Goal: Task Accomplishment & Management: Manage account settings

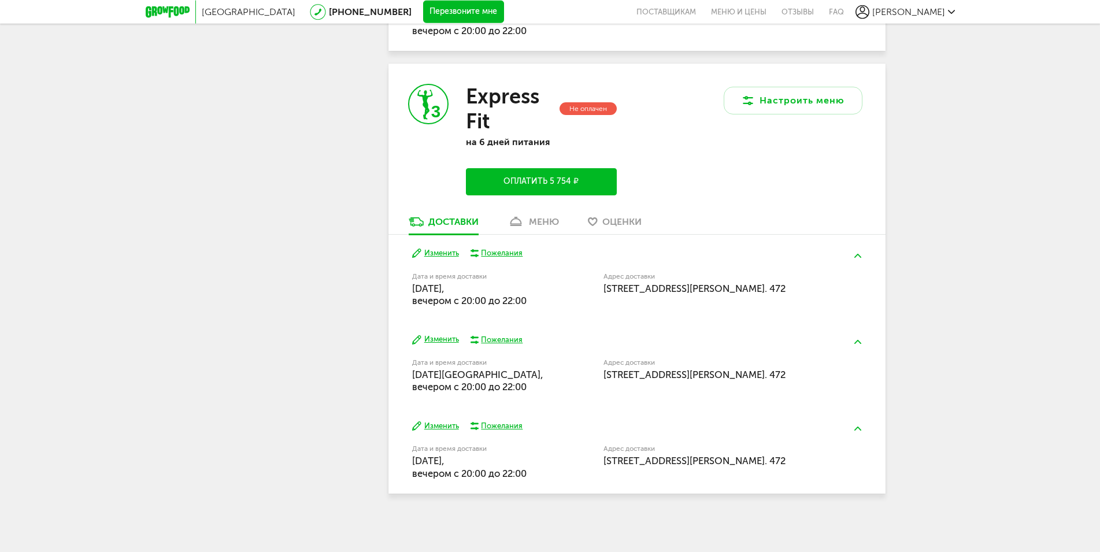
scroll to position [884, 0]
click at [554, 216] on div "меню" at bounding box center [544, 221] width 30 height 11
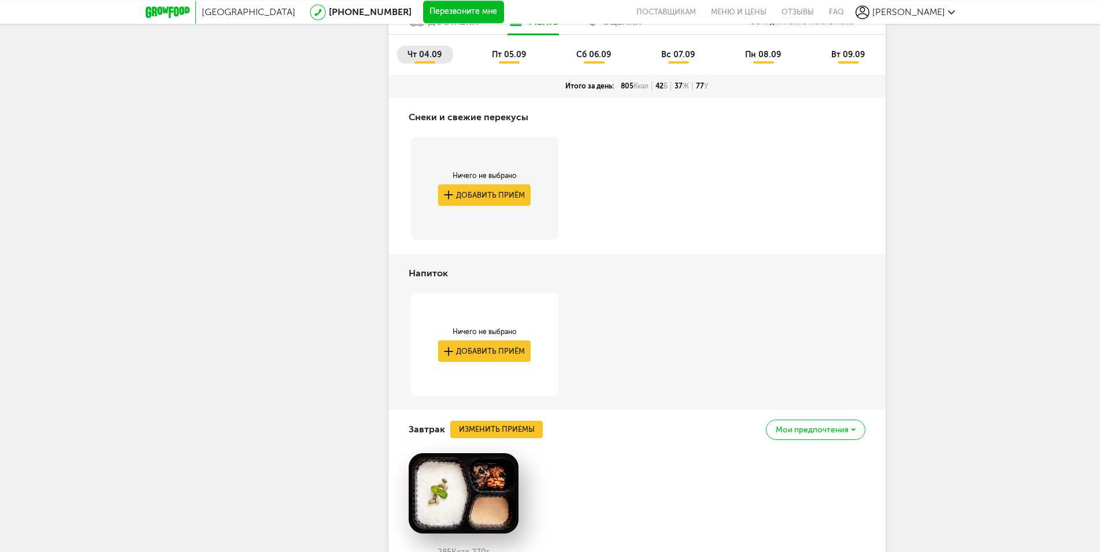
scroll to position [1002, 0]
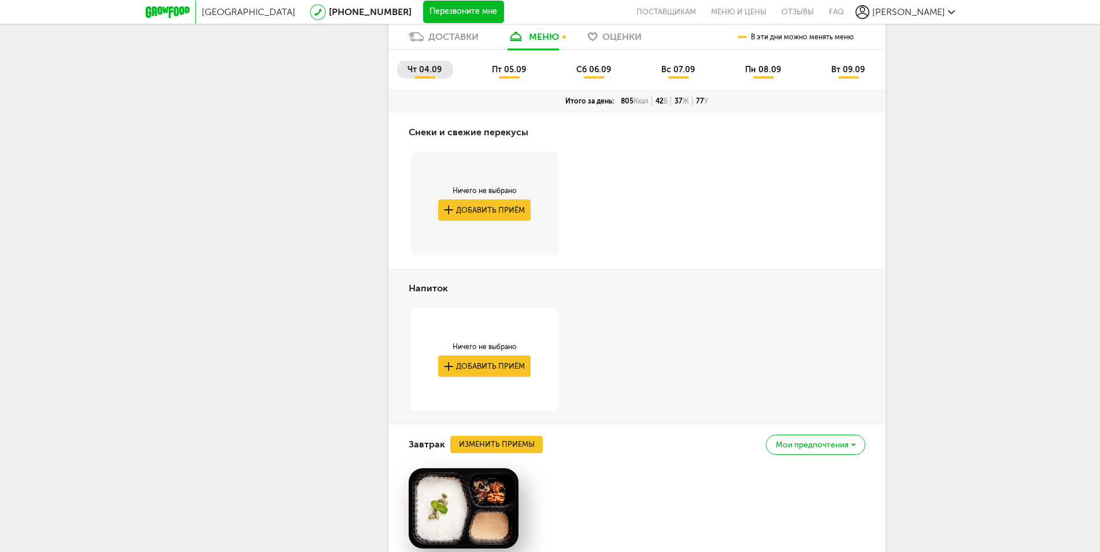
click at [505, 75] on span "пт 05.09" at bounding box center [509, 70] width 34 height 10
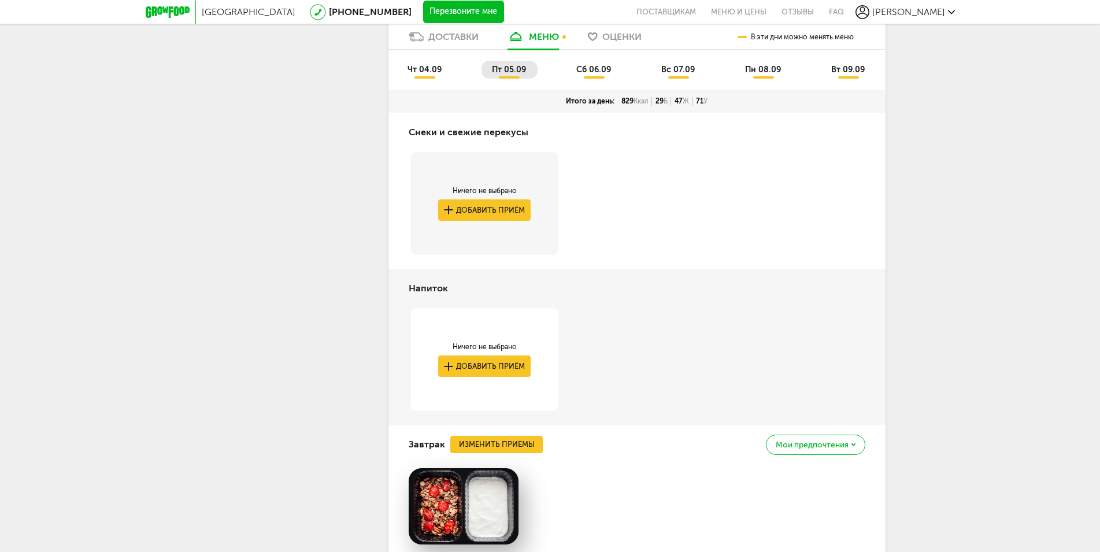
click at [606, 79] on li "сб 06.09" at bounding box center [594, 70] width 57 height 18
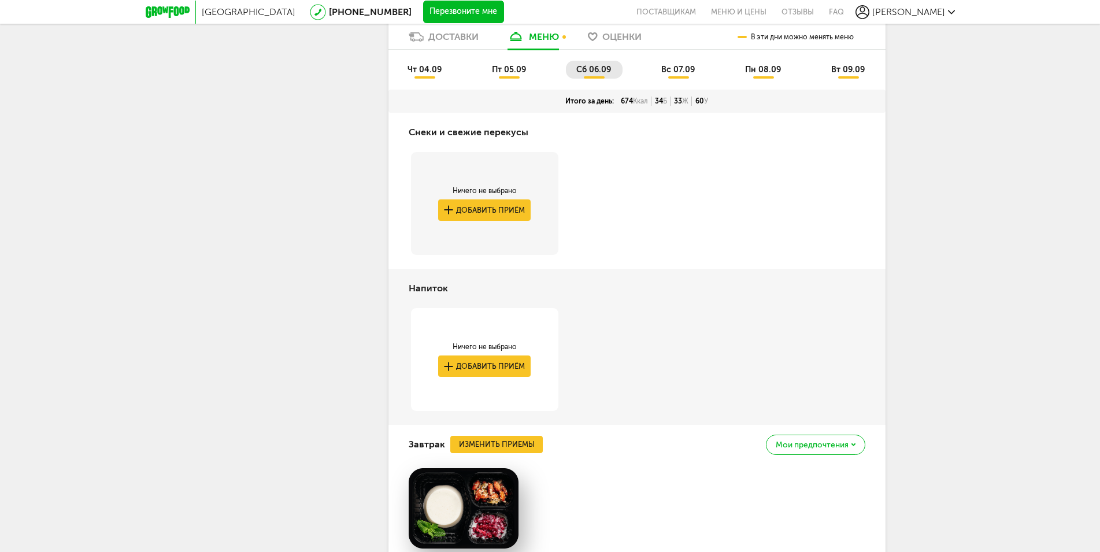
click at [676, 75] on span "вс 07.09" at bounding box center [678, 70] width 34 height 10
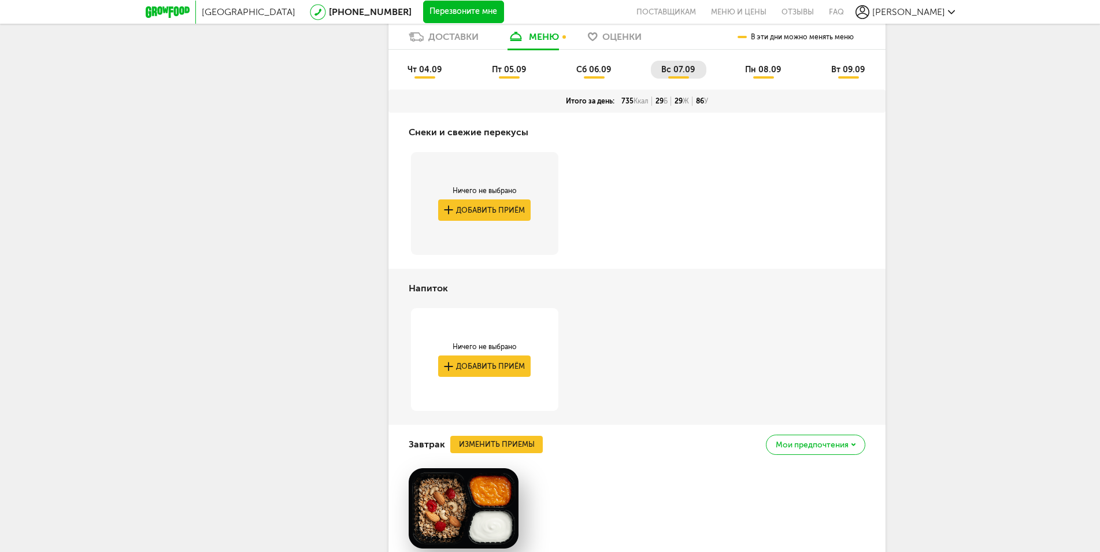
click at [782, 79] on li "пн 08.09" at bounding box center [764, 70] width 58 height 18
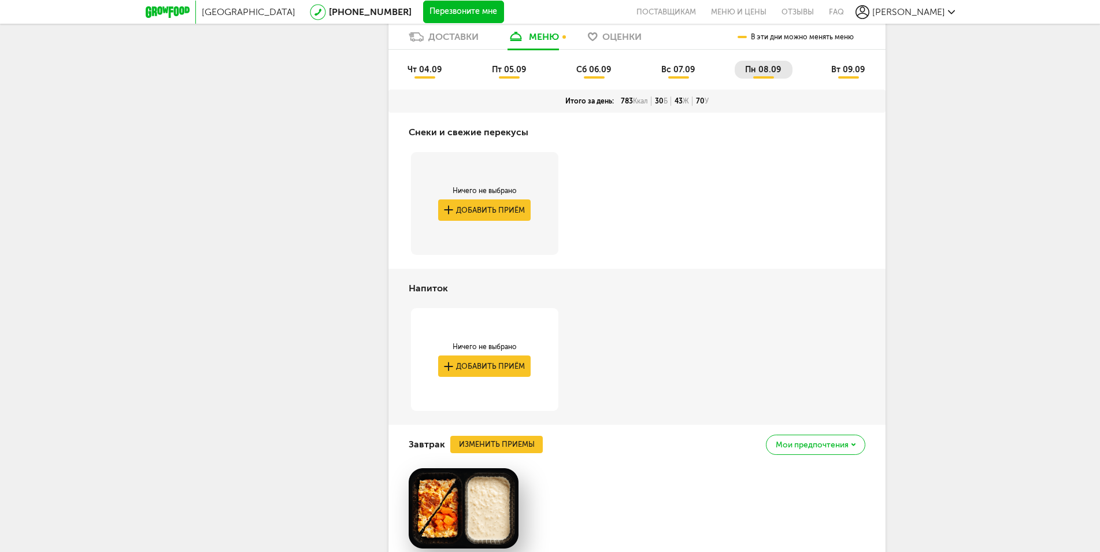
drag, startPoint x: 842, startPoint y: 117, endPoint x: 913, endPoint y: 172, distance: 89.4
click at [843, 75] on span "вт 09.09" at bounding box center [848, 70] width 34 height 10
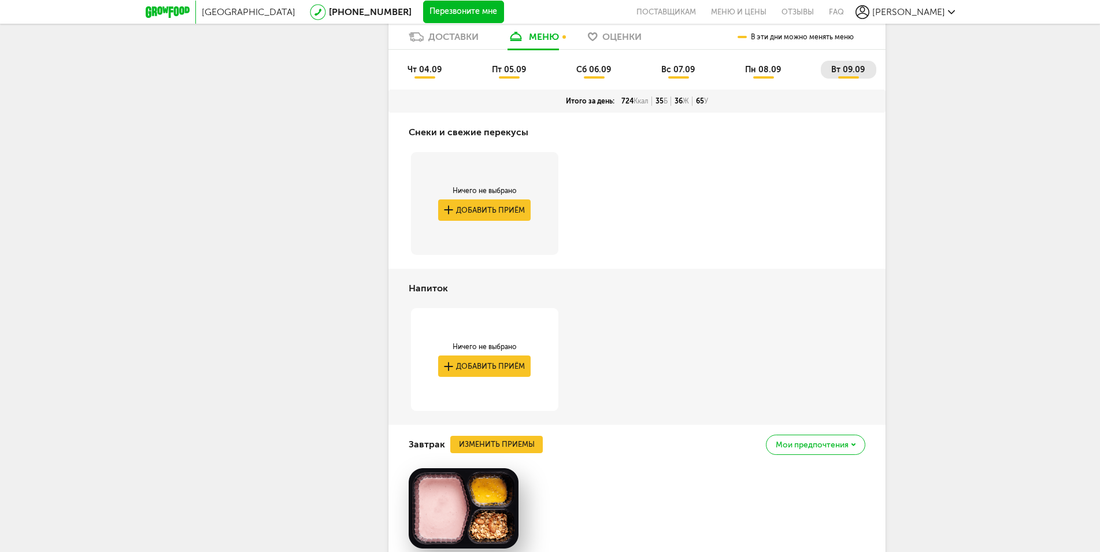
click at [429, 75] on span "чт 04.09" at bounding box center [425, 70] width 34 height 10
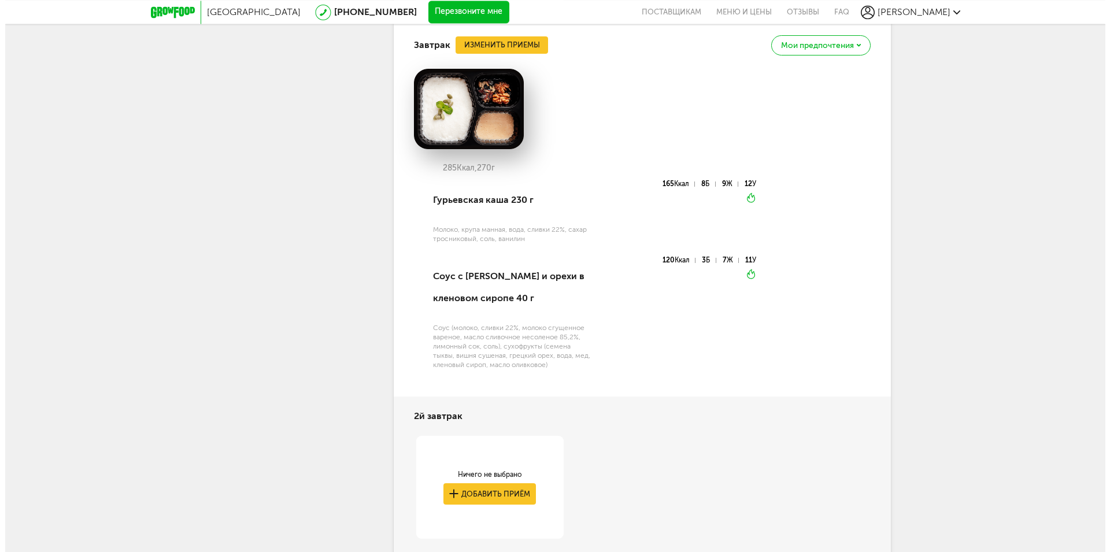
scroll to position [1355, 0]
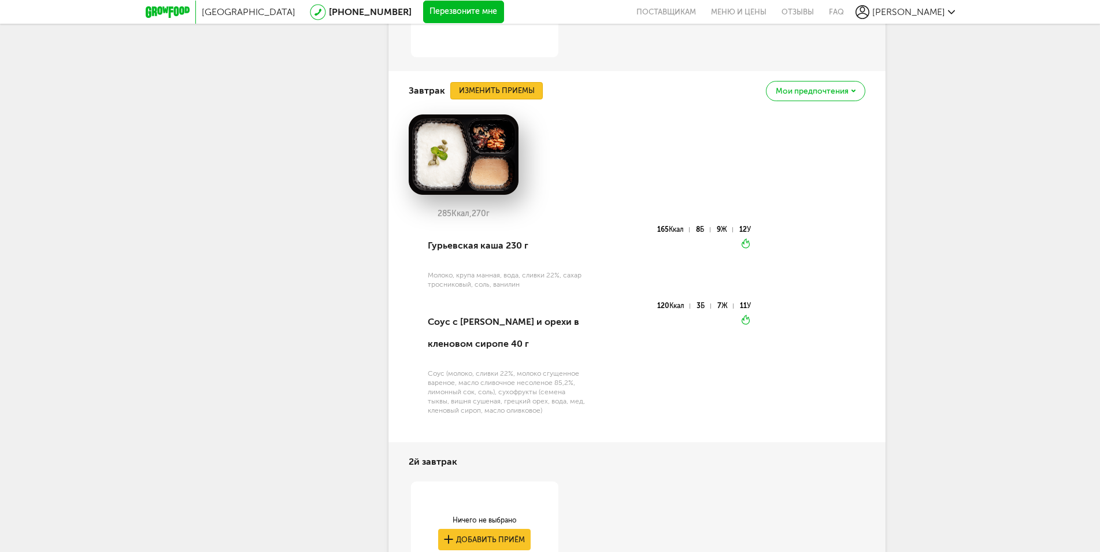
click at [512, 99] on button "Изменить приемы" at bounding box center [496, 90] width 92 height 17
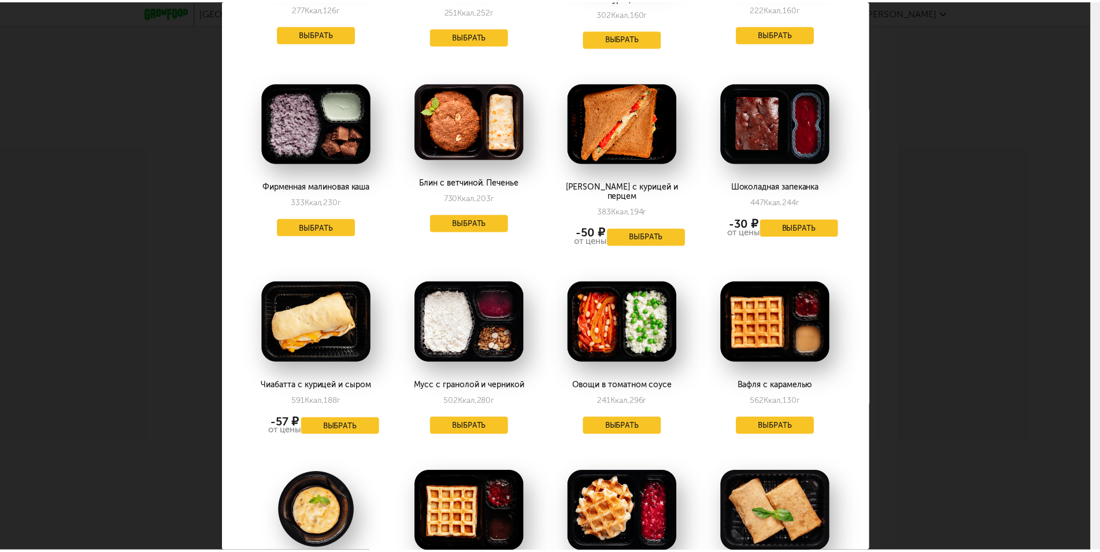
scroll to position [0, 0]
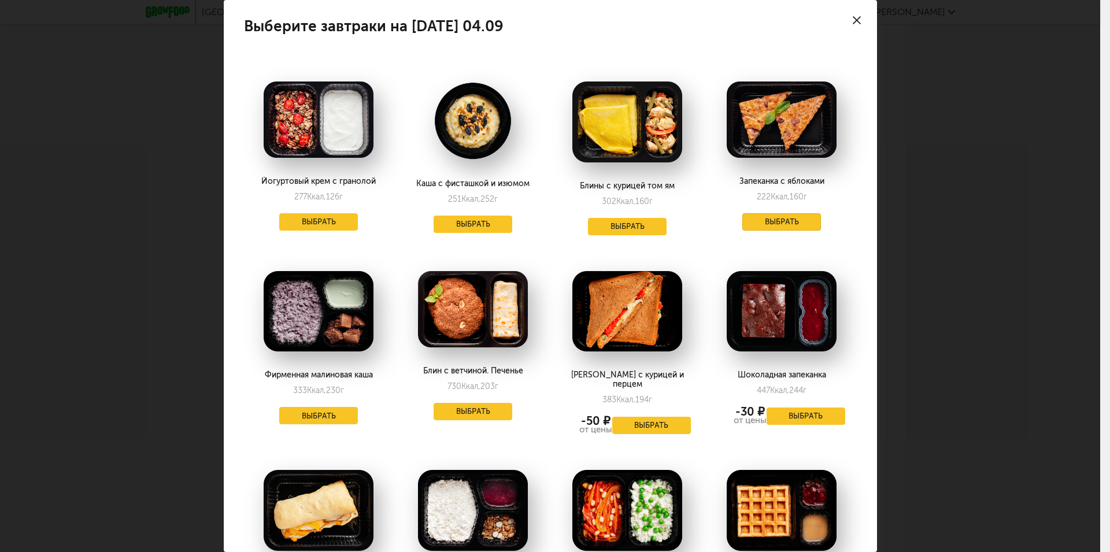
click at [758, 220] on button "Выбрать" at bounding box center [781, 221] width 79 height 17
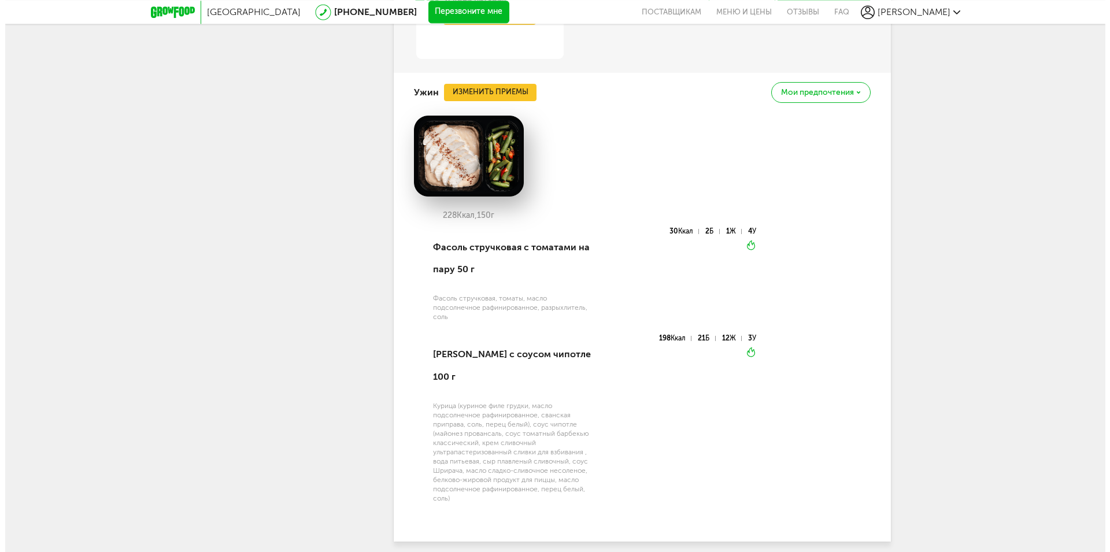
scroll to position [2222, 0]
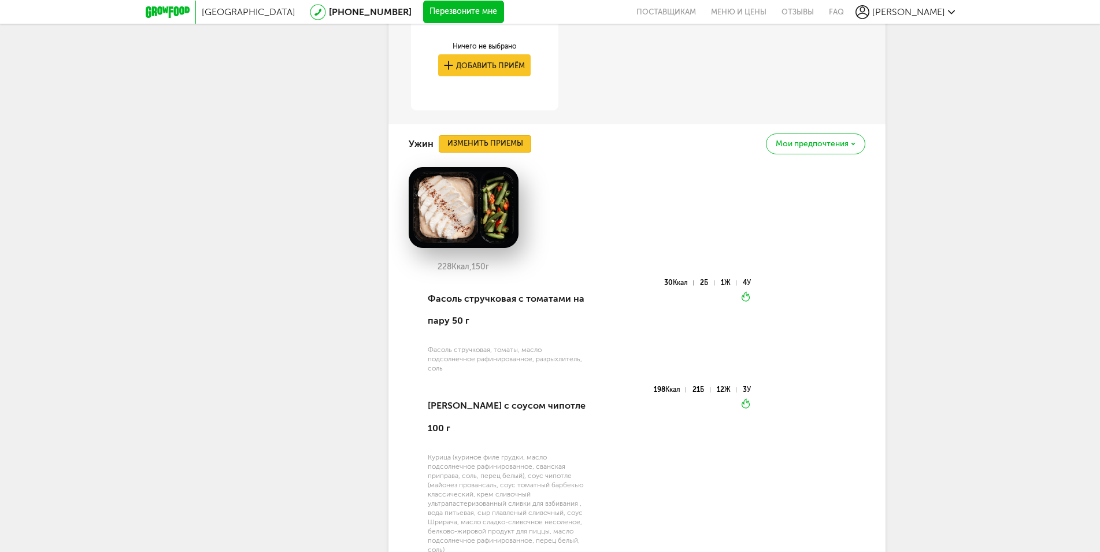
click at [506, 153] on button "Изменить приемы" at bounding box center [485, 143] width 92 height 17
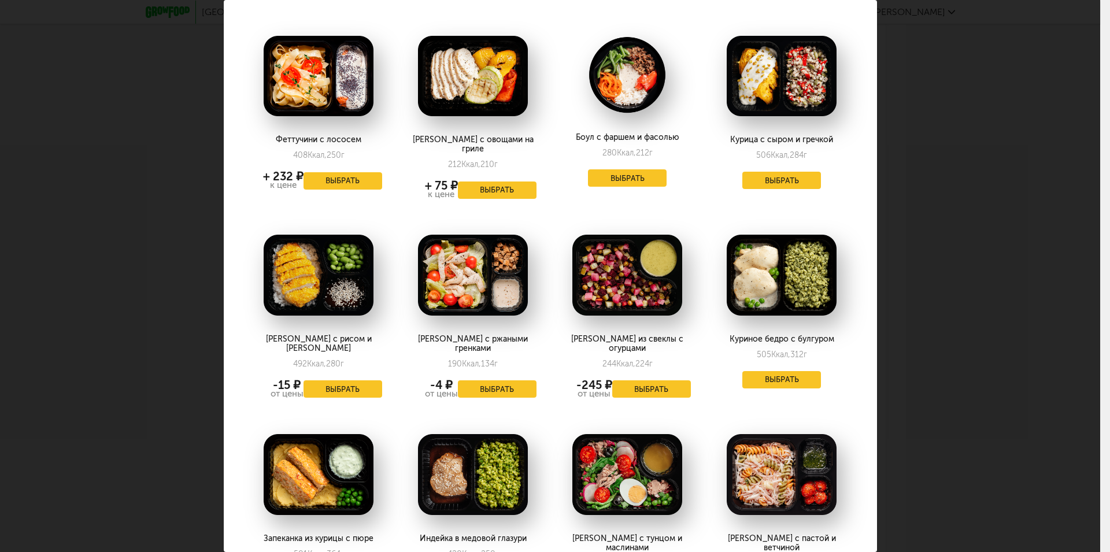
scroll to position [1249, 0]
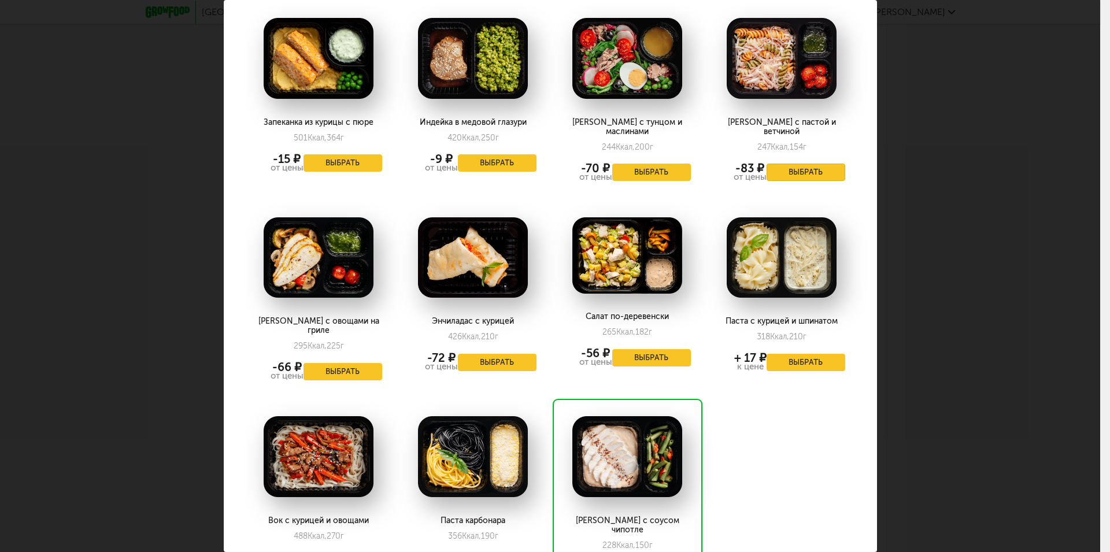
click at [782, 164] on button "Выбрать" at bounding box center [805, 172] width 79 height 17
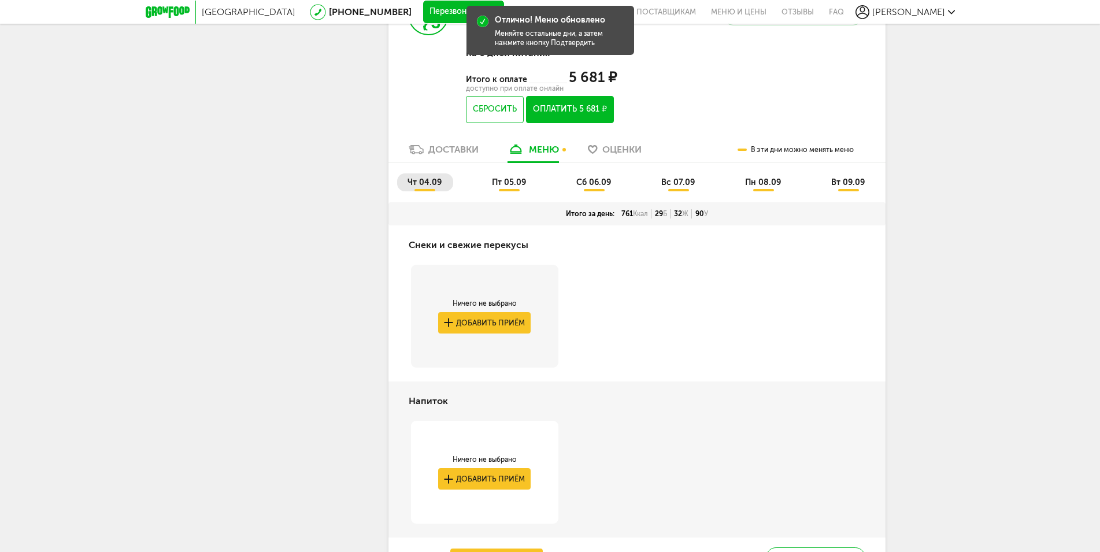
scroll to position [830, 0]
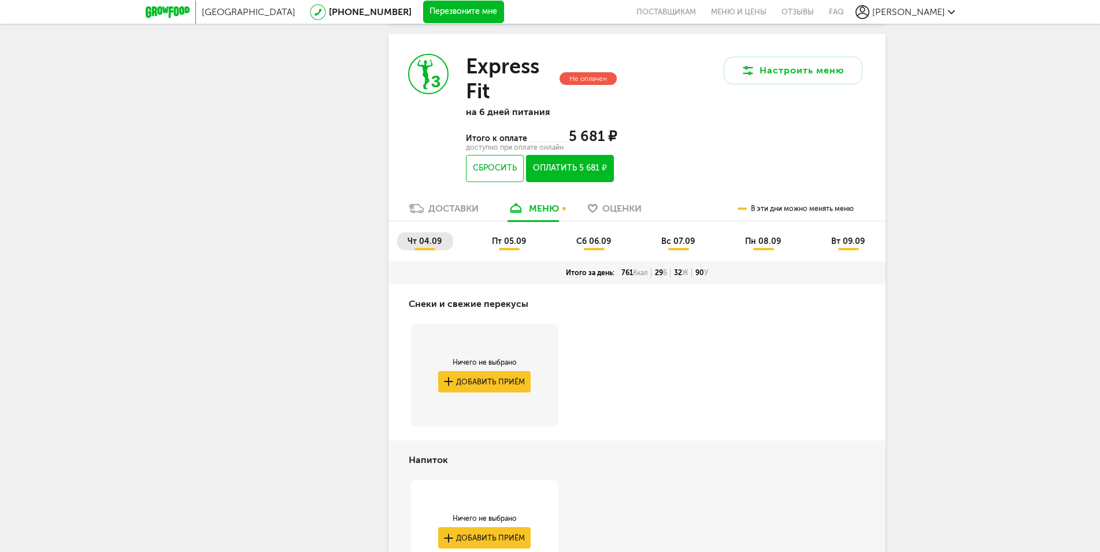
click at [505, 246] on span "пт 05.09" at bounding box center [509, 241] width 34 height 10
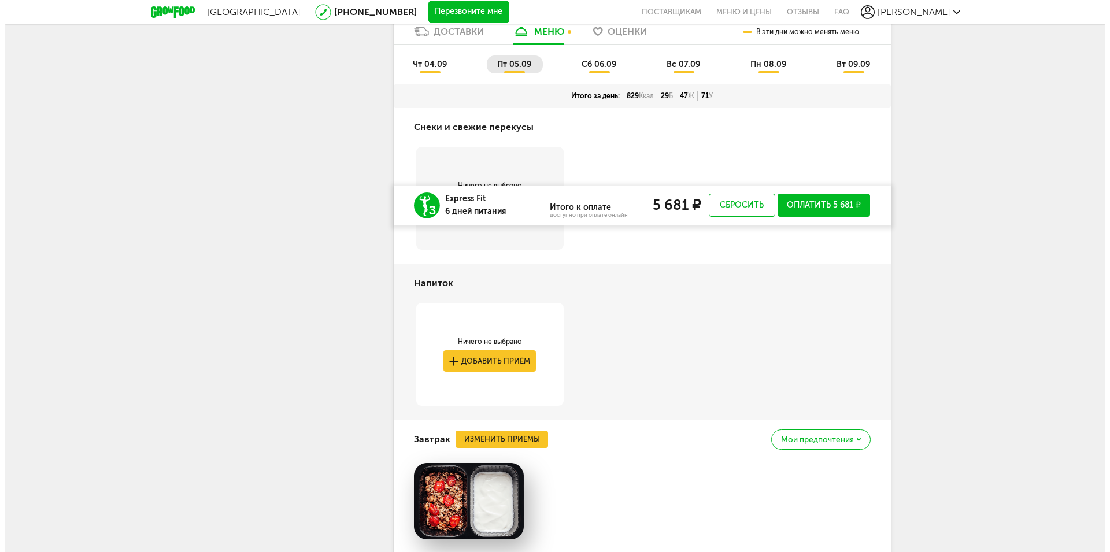
scroll to position [1243, 0]
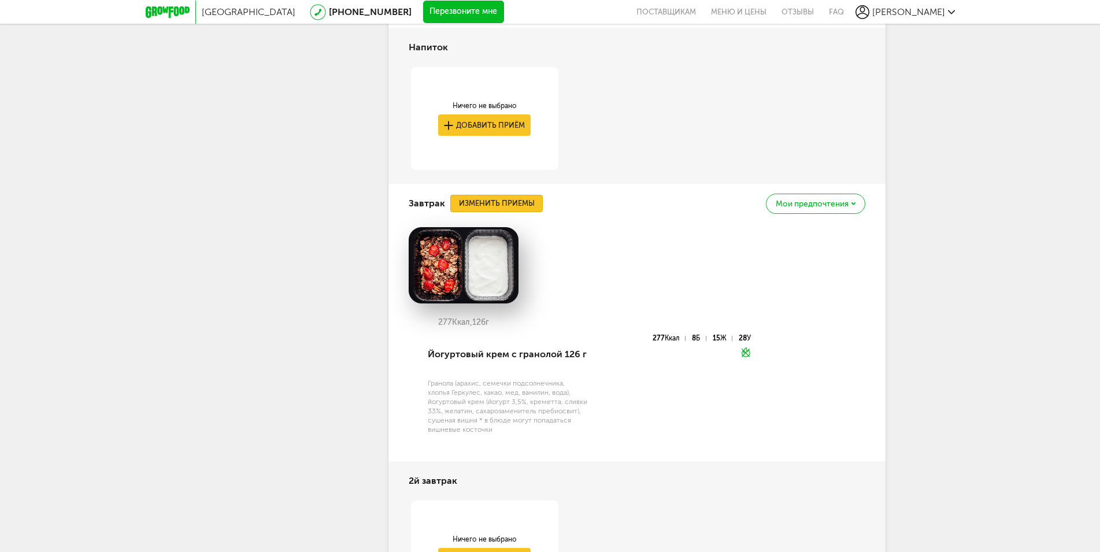
click at [523, 212] on button "Изменить приемы" at bounding box center [496, 203] width 92 height 17
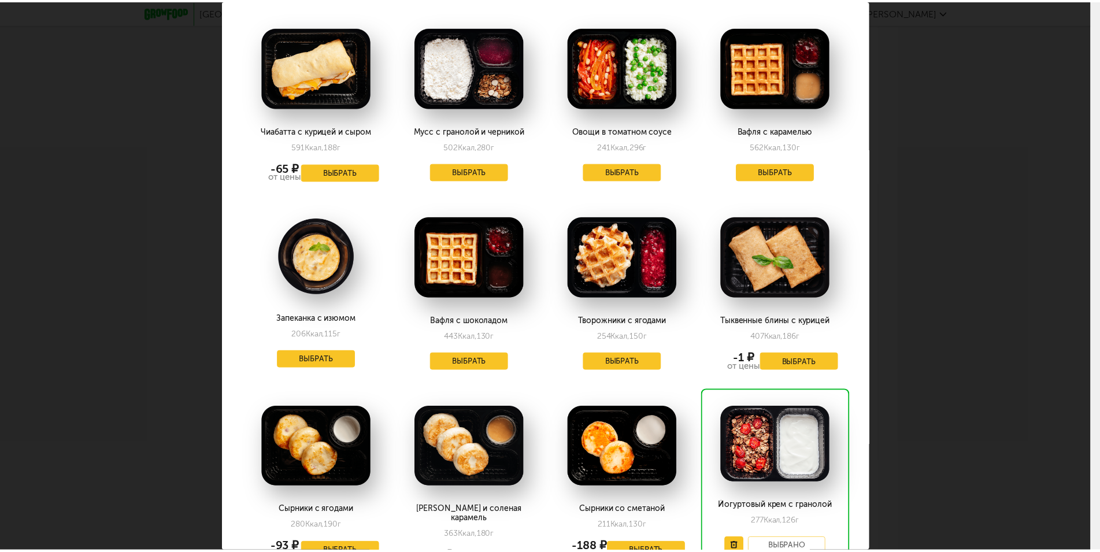
scroll to position [528, 0]
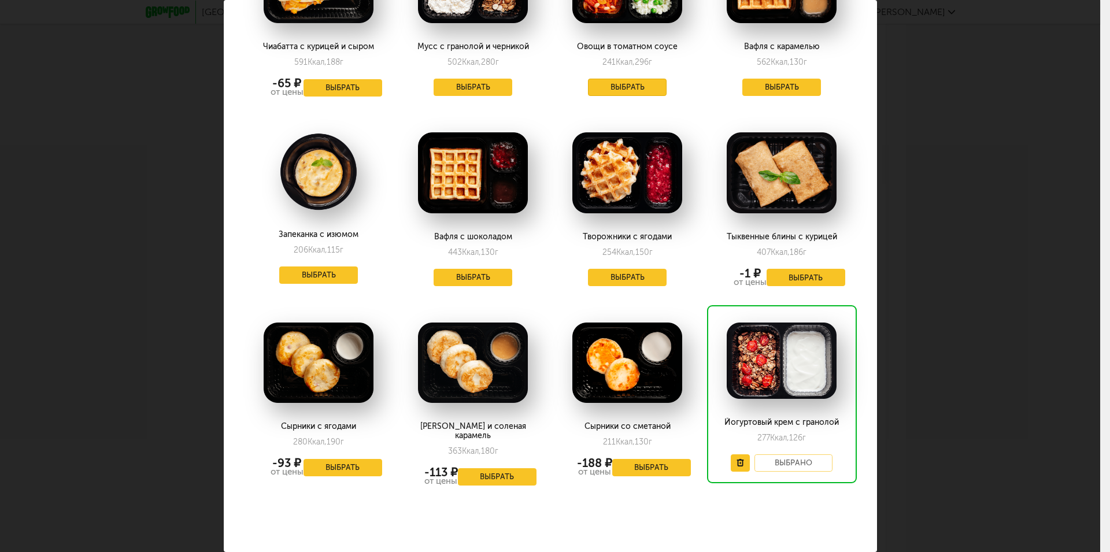
click at [640, 83] on button "Выбрать" at bounding box center [627, 87] width 79 height 17
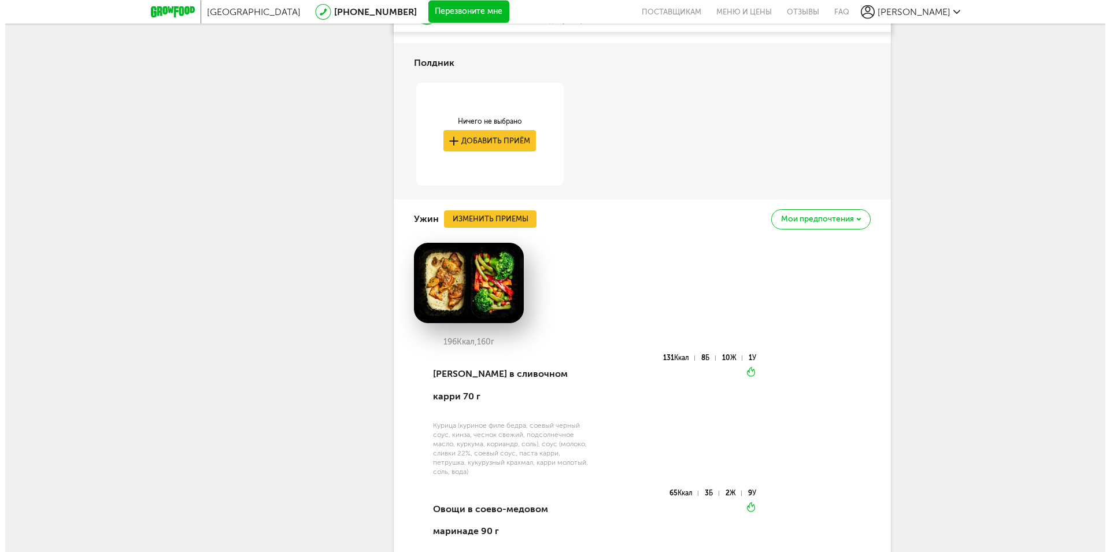
scroll to position [2304, 0]
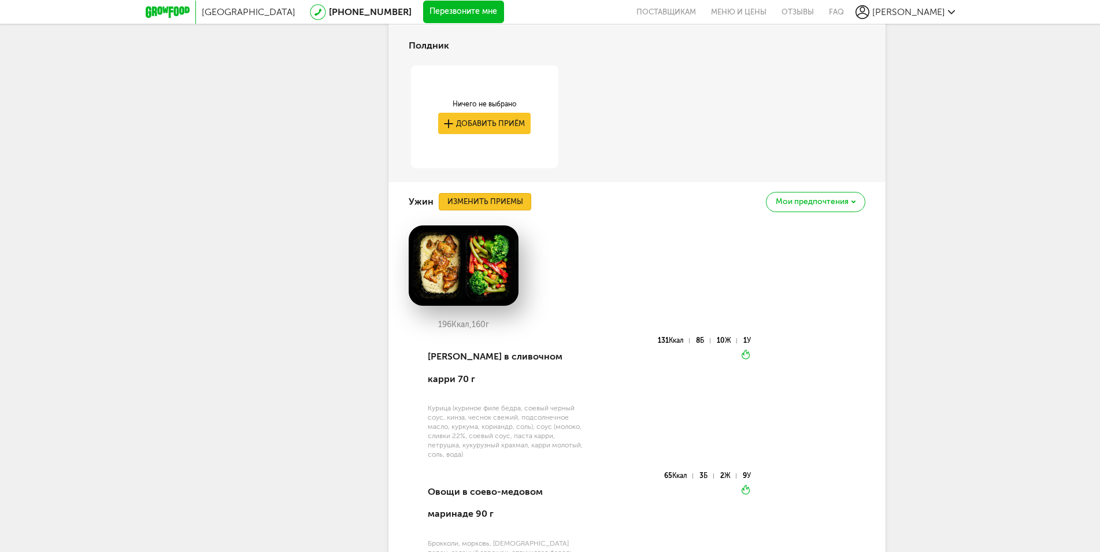
click at [501, 210] on button "Изменить приемы" at bounding box center [485, 201] width 92 height 17
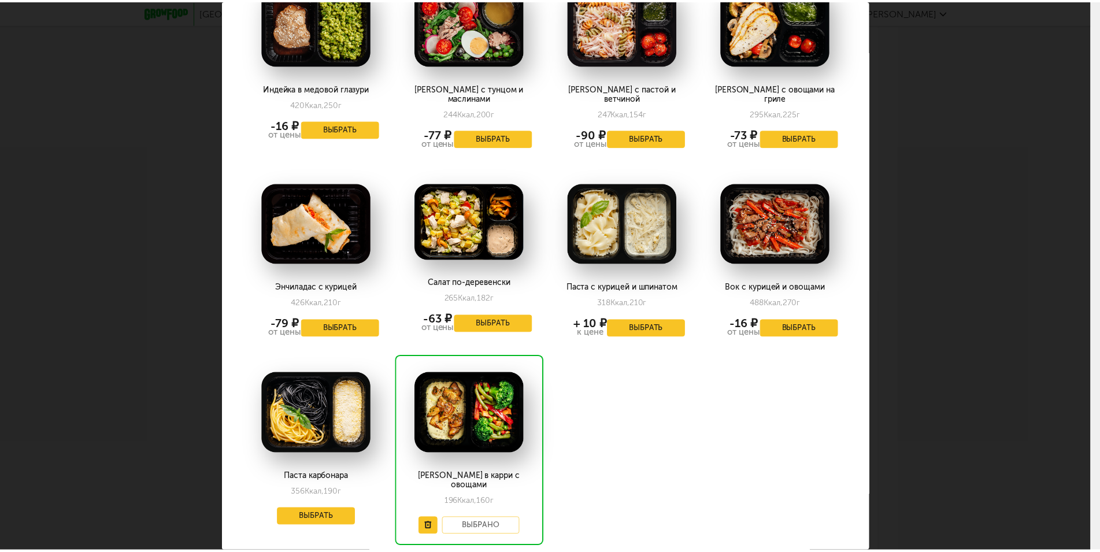
scroll to position [1287, 0]
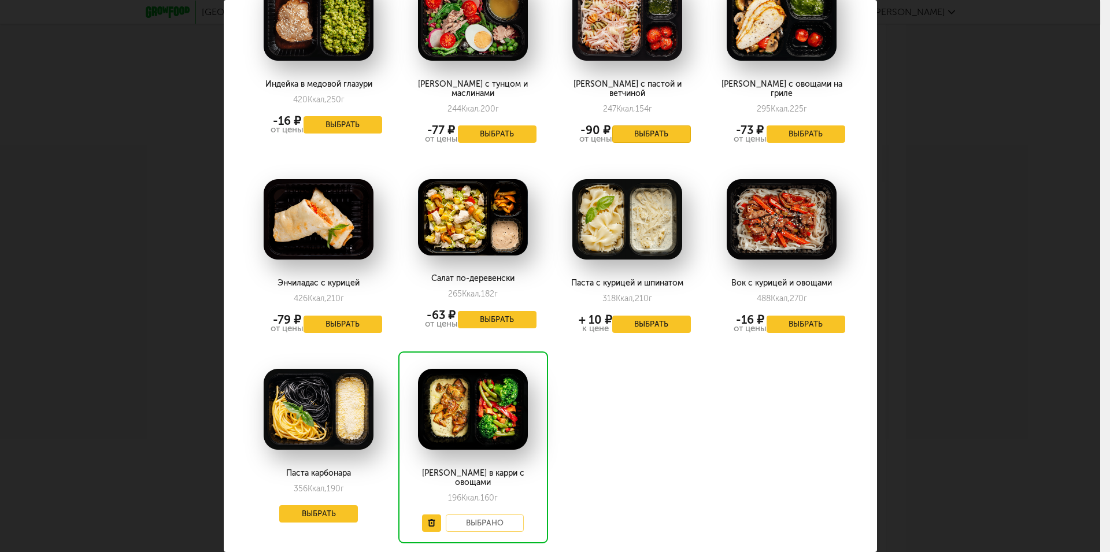
click at [653, 125] on button "Выбрать" at bounding box center [651, 133] width 79 height 17
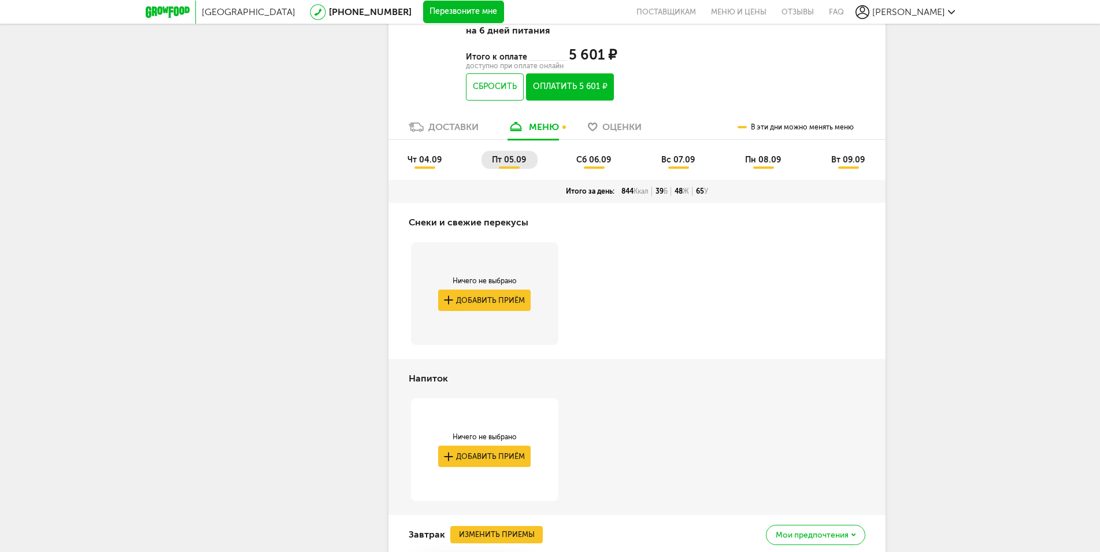
scroll to position [735, 0]
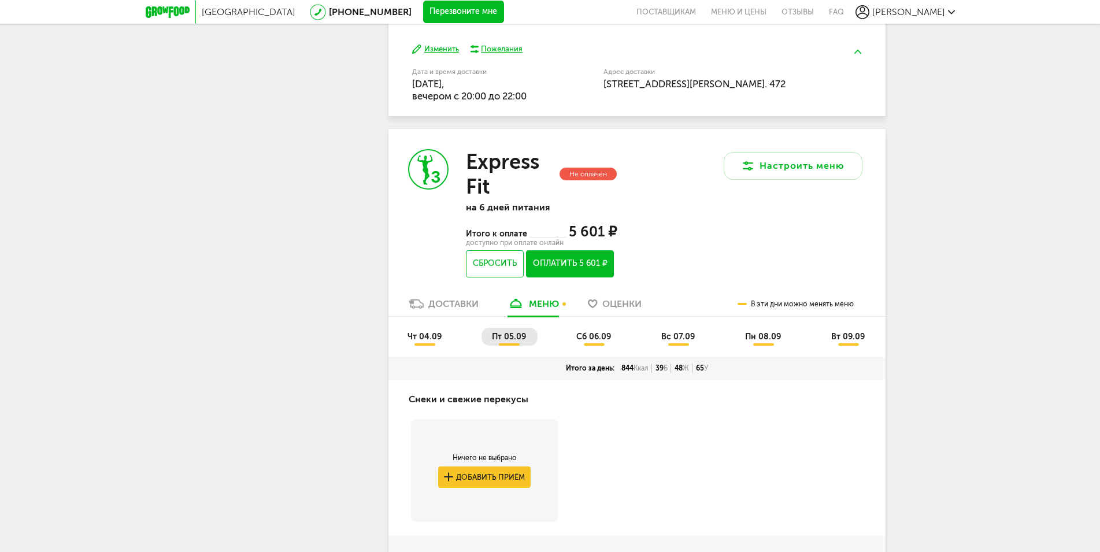
click at [590, 342] on span "сб 06.09" at bounding box center [593, 337] width 35 height 10
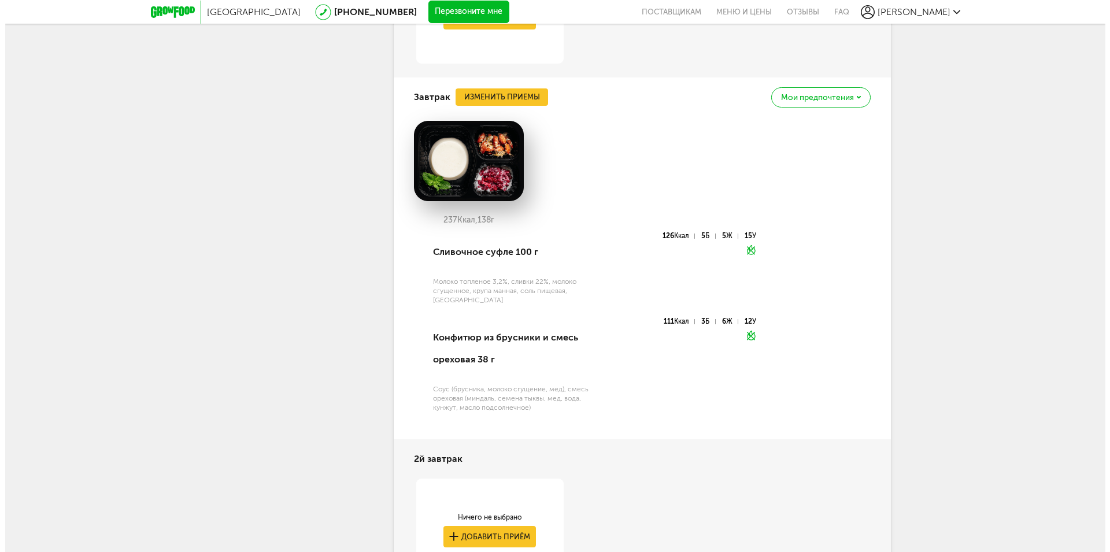
scroll to position [1324, 0]
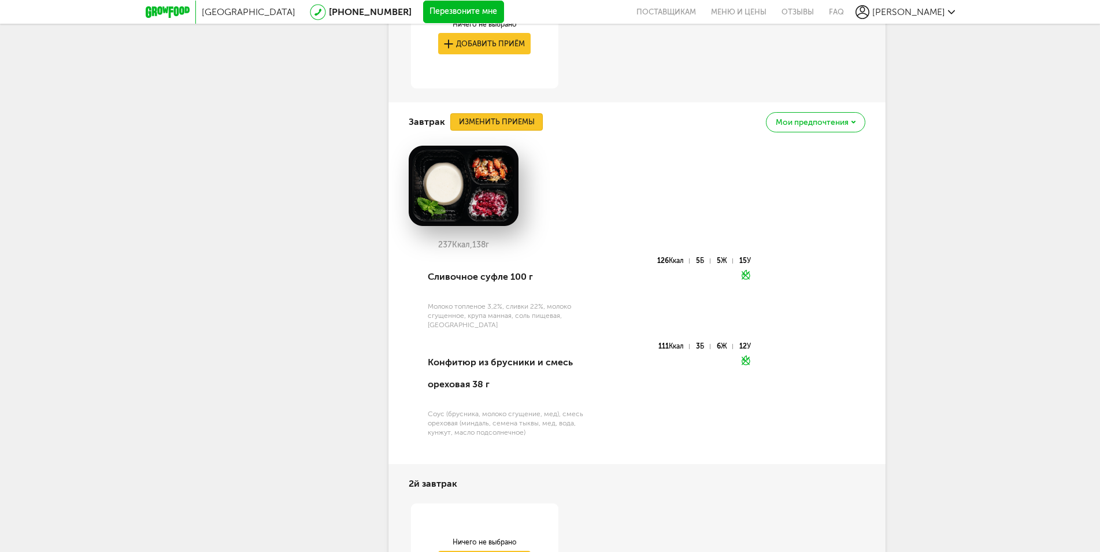
click at [523, 131] on button "Изменить приемы" at bounding box center [496, 121] width 92 height 17
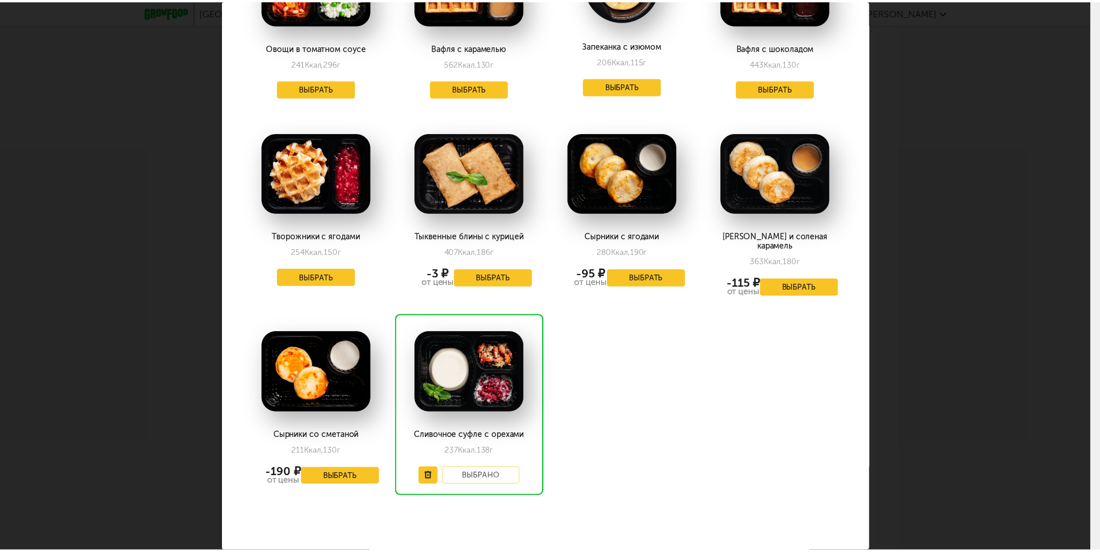
scroll to position [0, 0]
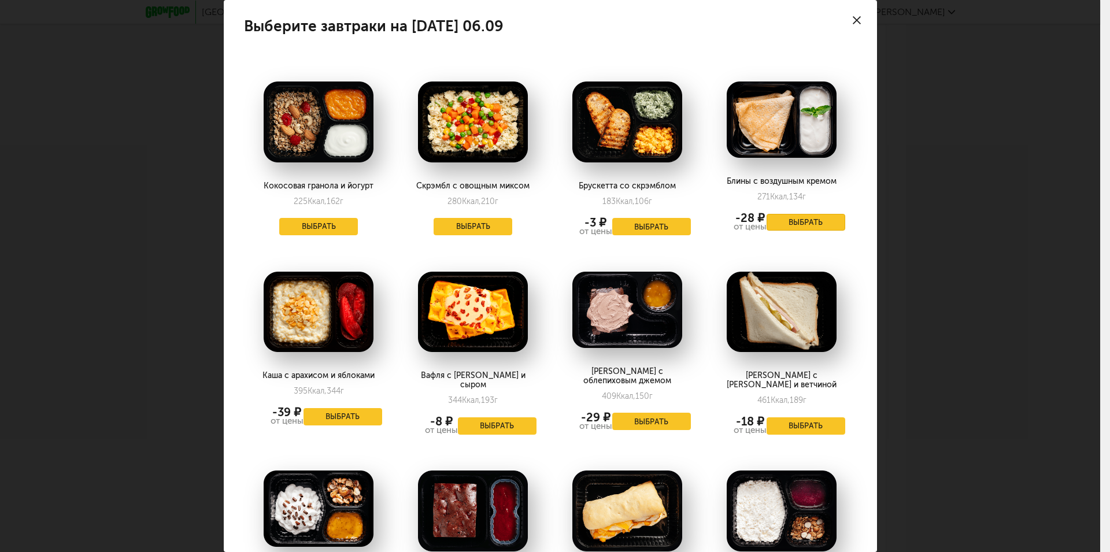
click at [798, 220] on button "Выбрать" at bounding box center [805, 222] width 79 height 17
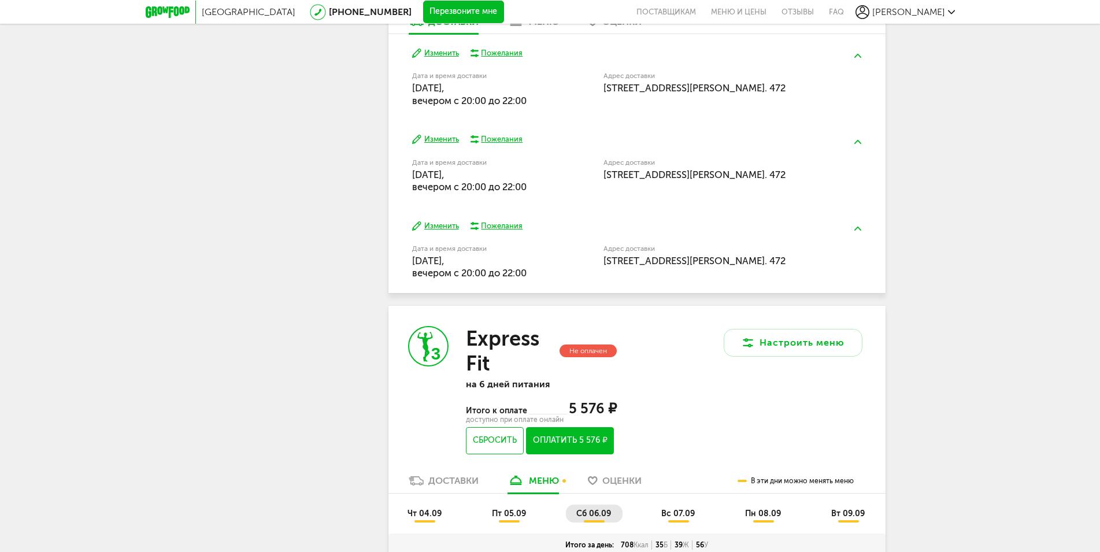
scroll to position [853, 0]
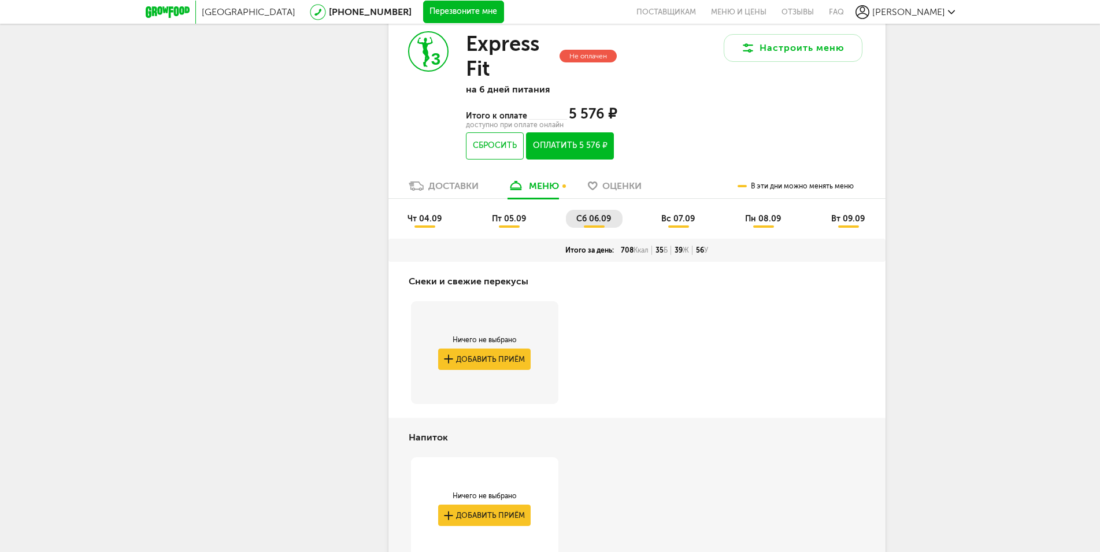
click at [673, 224] on span "вс 07.09" at bounding box center [678, 219] width 34 height 10
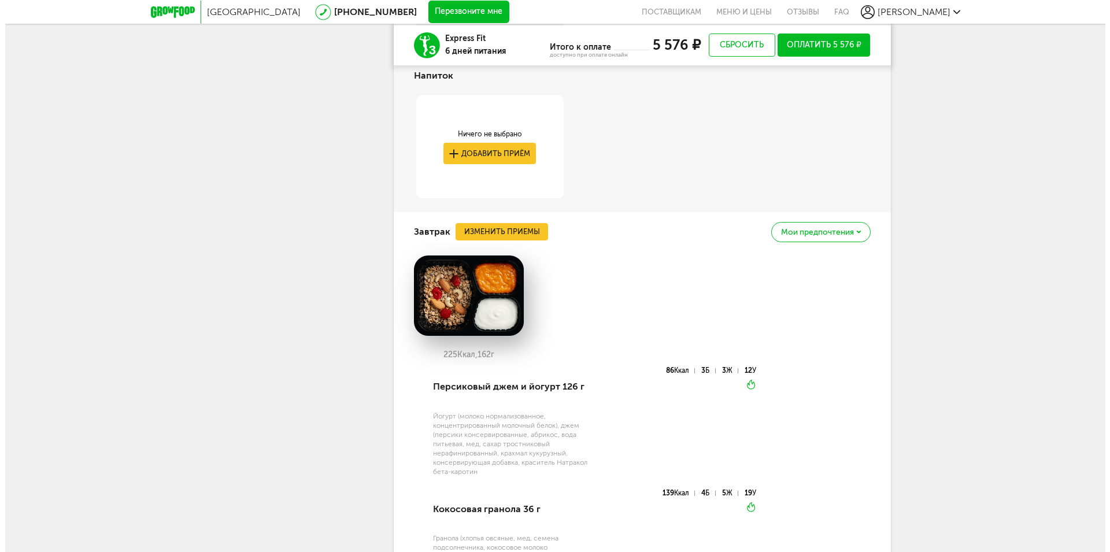
scroll to position [1265, 0]
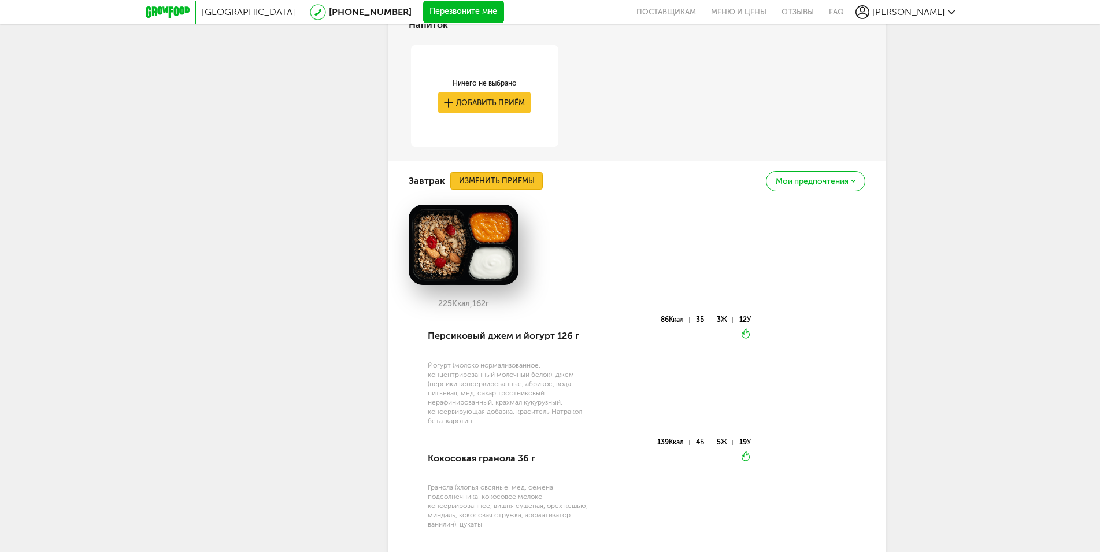
click at [520, 190] on button "Изменить приемы" at bounding box center [496, 180] width 92 height 17
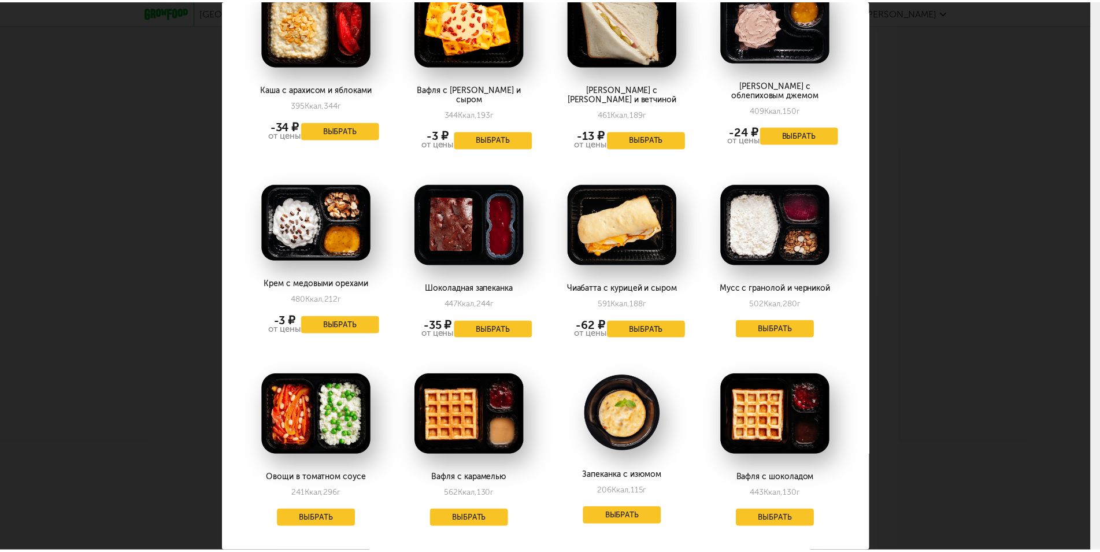
scroll to position [0, 0]
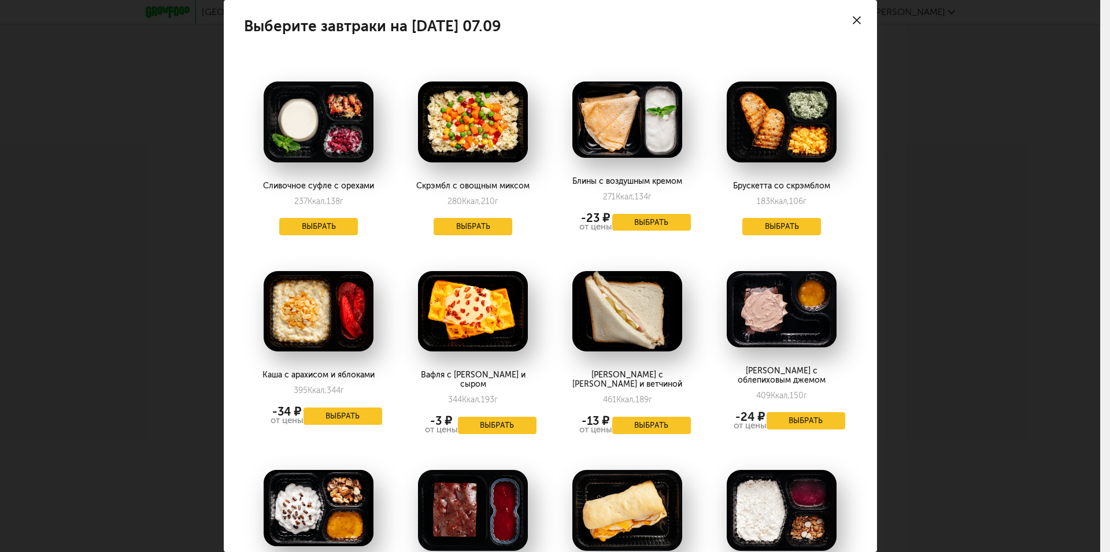
click at [853, 18] on use at bounding box center [857, 20] width 8 height 8
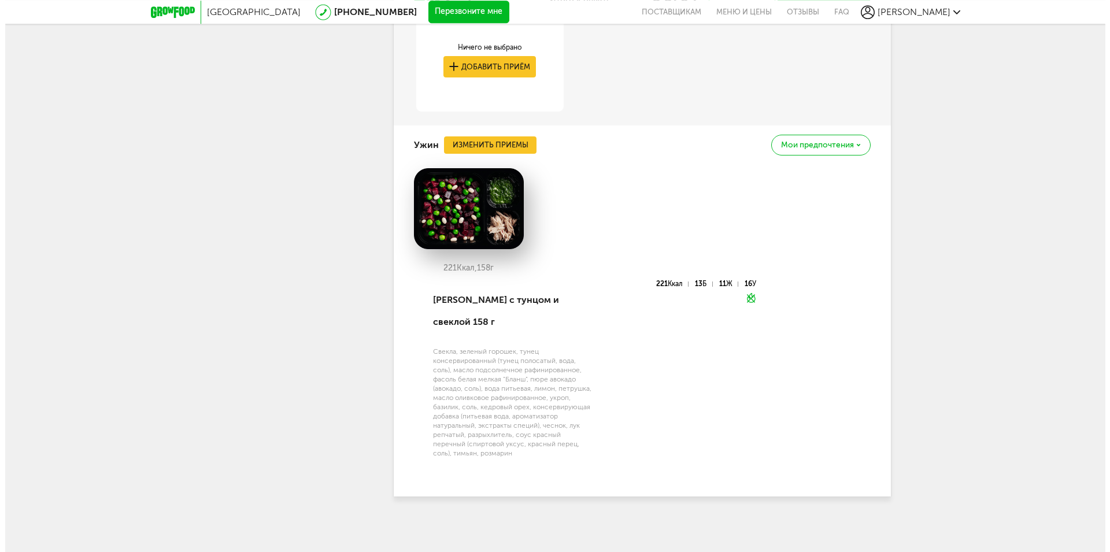
scroll to position [2411, 0]
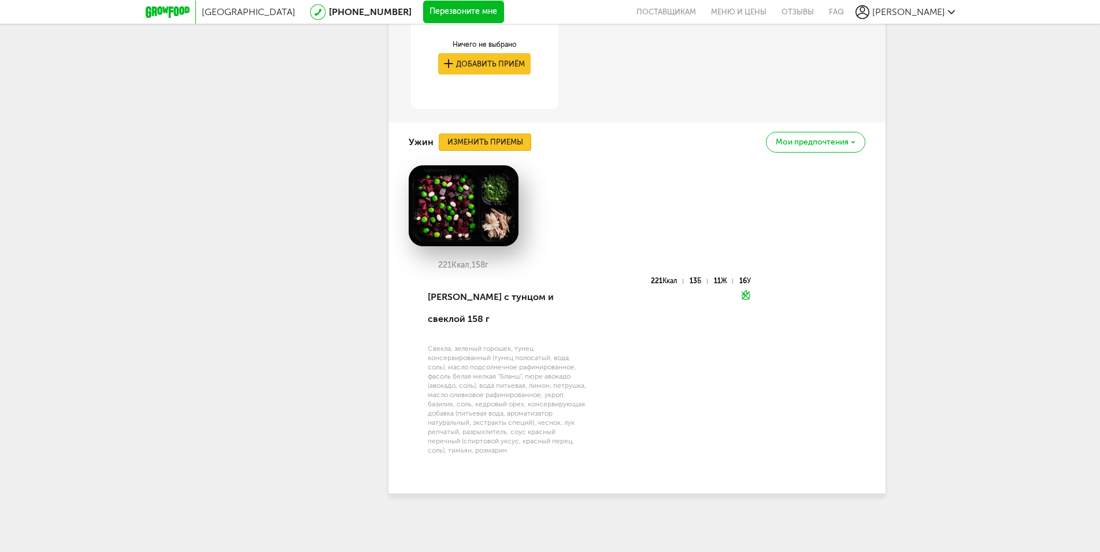
click at [501, 151] on button "Изменить приемы" at bounding box center [485, 142] width 92 height 17
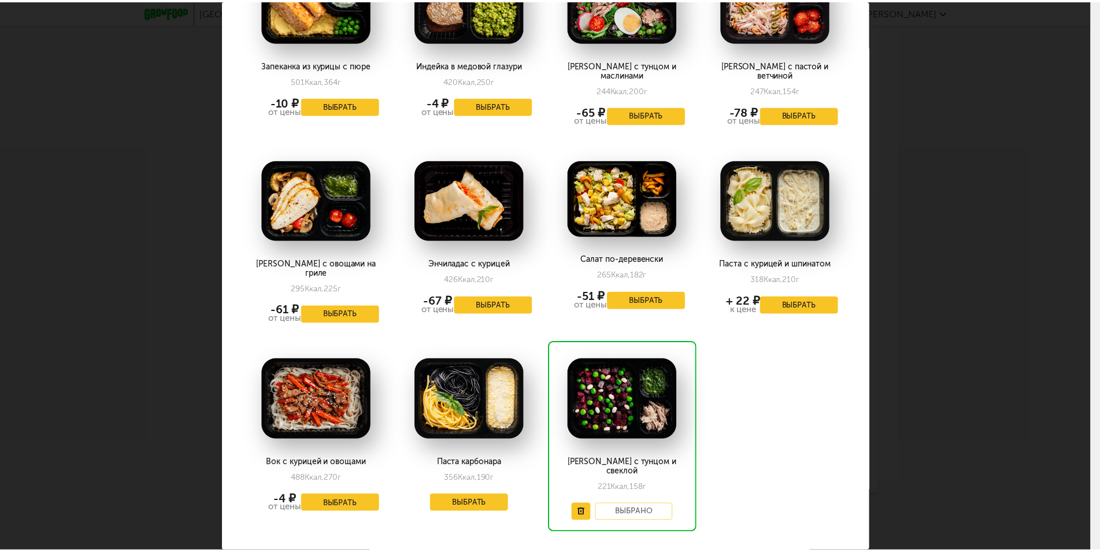
scroll to position [0, 0]
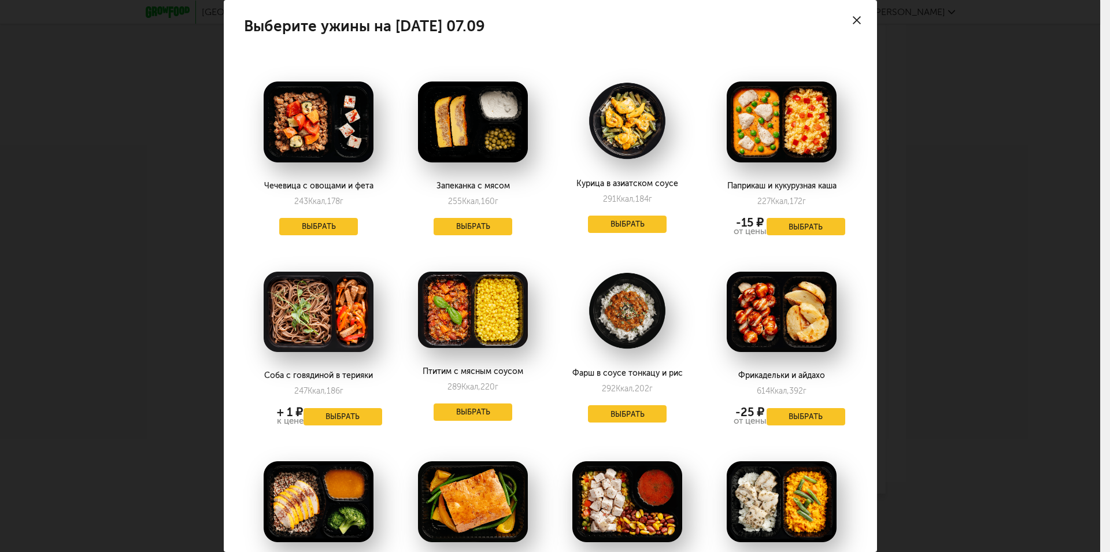
click at [853, 20] on use at bounding box center [857, 20] width 8 height 8
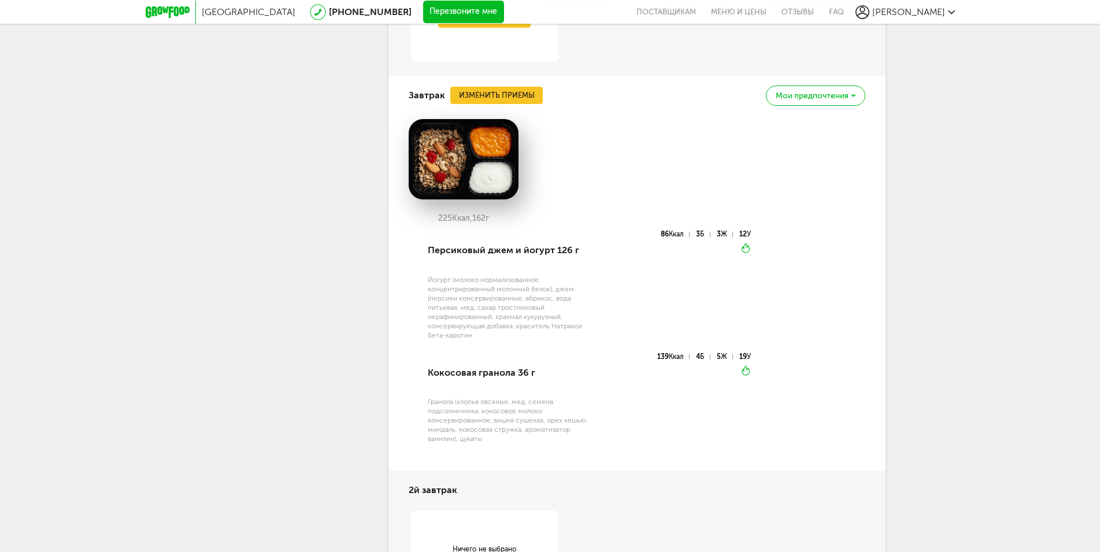
scroll to position [1350, 0]
click at [518, 105] on button "Изменить приемы" at bounding box center [496, 96] width 92 height 17
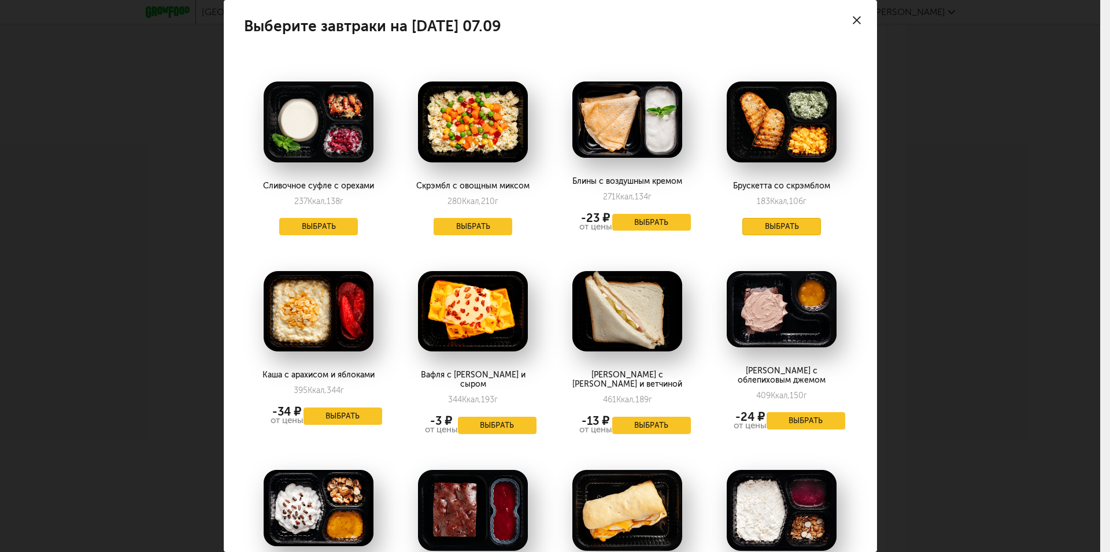
click at [789, 227] on button "Выбрать" at bounding box center [781, 226] width 79 height 17
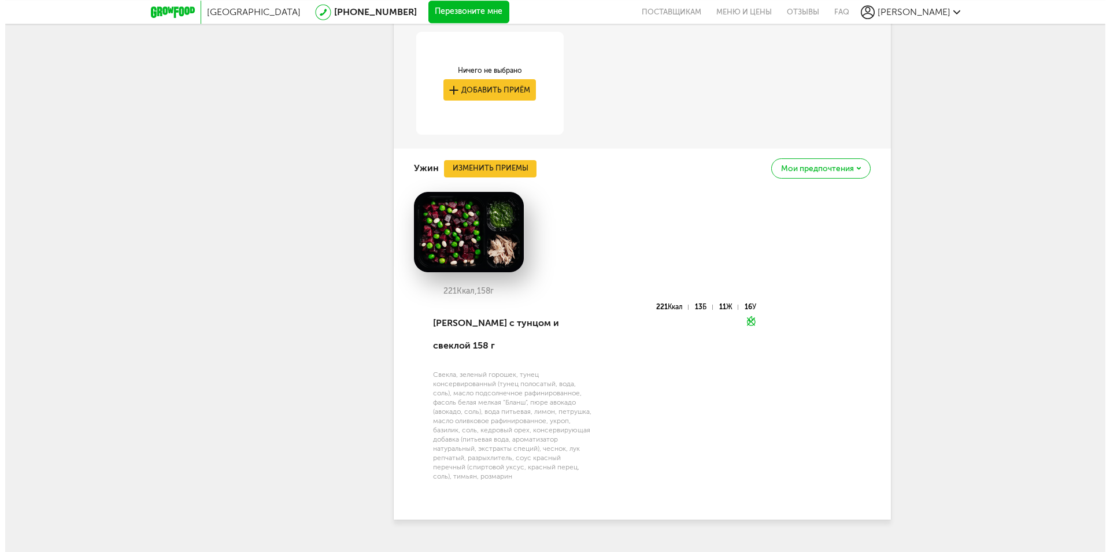
scroll to position [2405, 0]
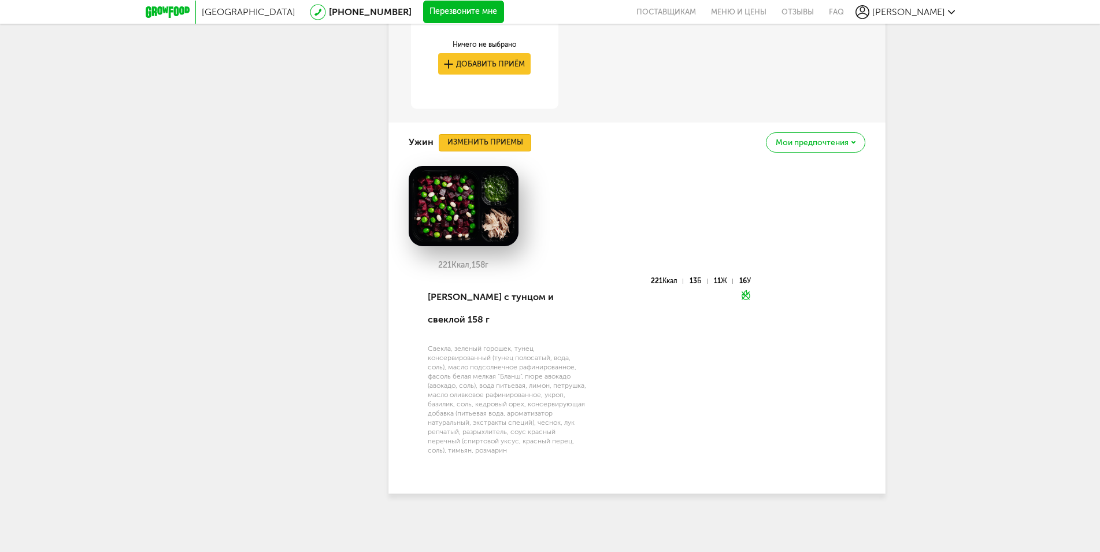
click at [510, 151] on button "Изменить приемы" at bounding box center [485, 142] width 92 height 17
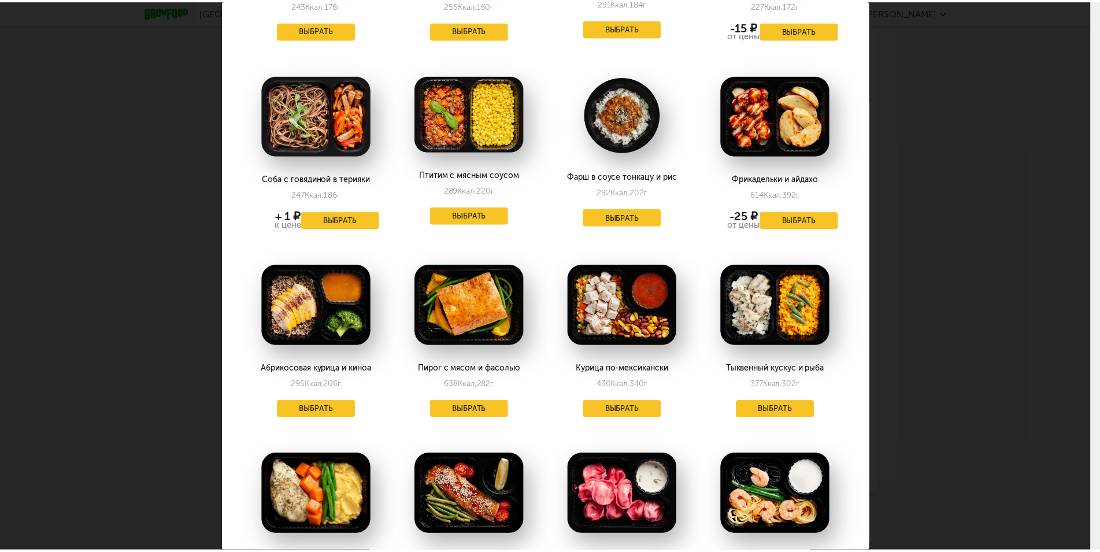
scroll to position [0, 0]
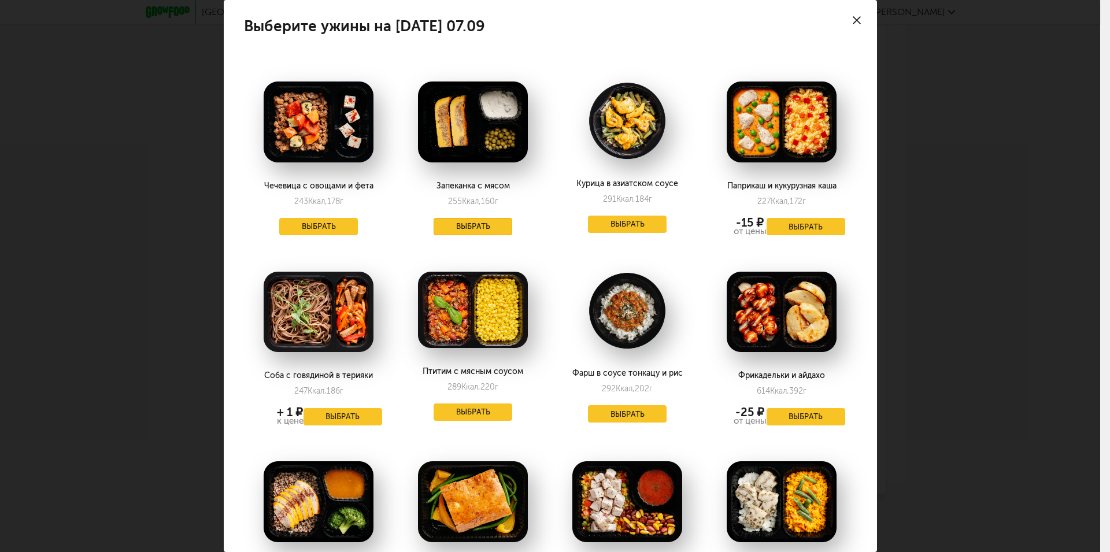
click at [482, 230] on button "Выбрать" at bounding box center [473, 226] width 79 height 17
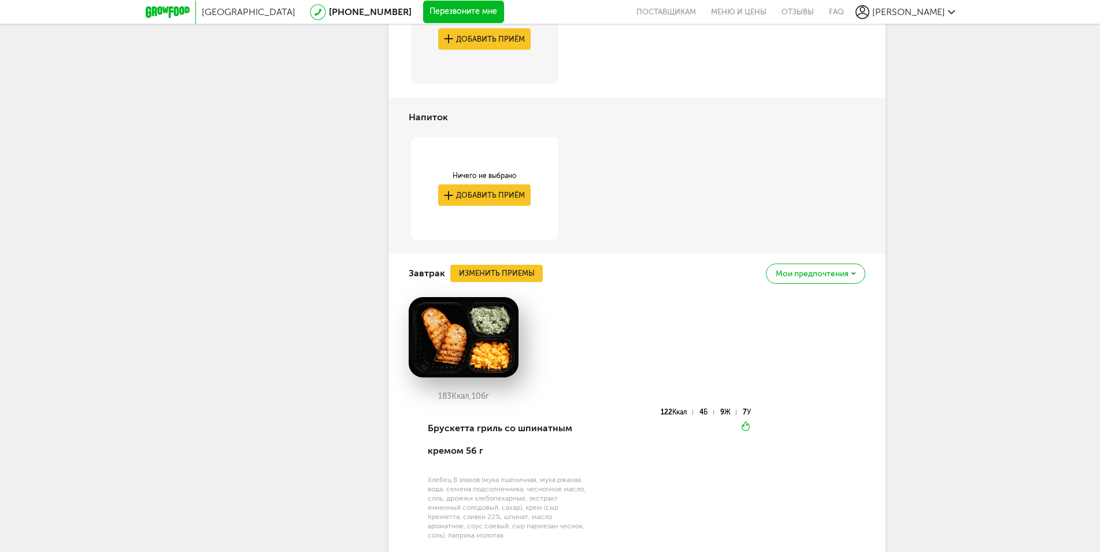
scroll to position [1055, 0]
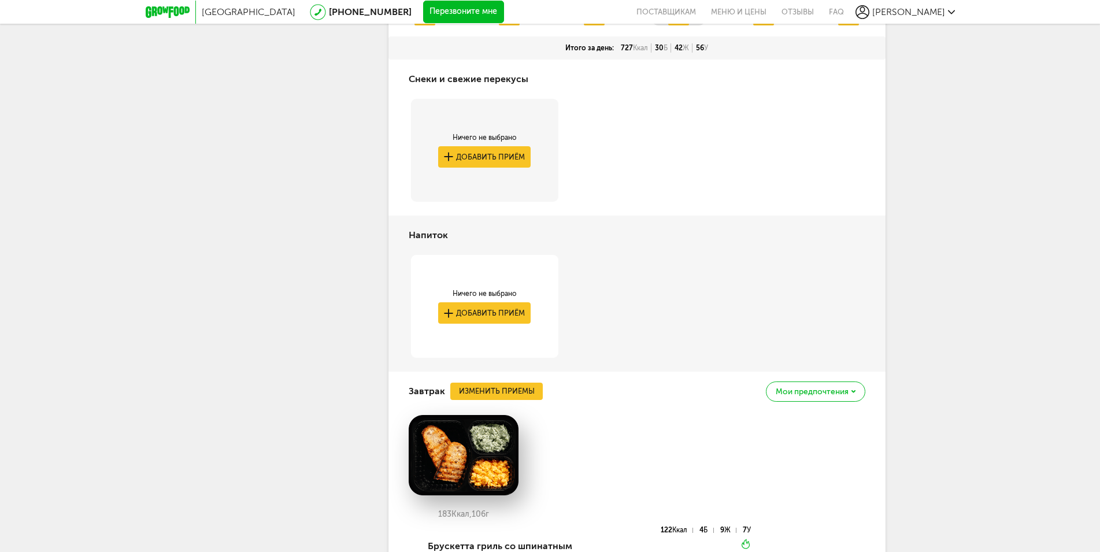
click at [758, 21] on span "пн 08.09" at bounding box center [763, 17] width 36 height 10
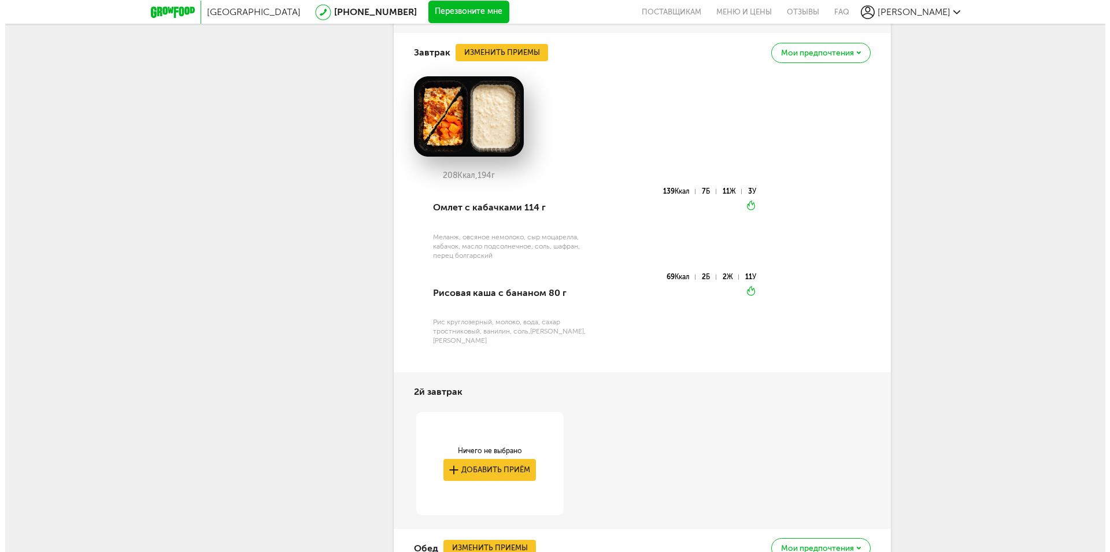
scroll to position [1335, 0]
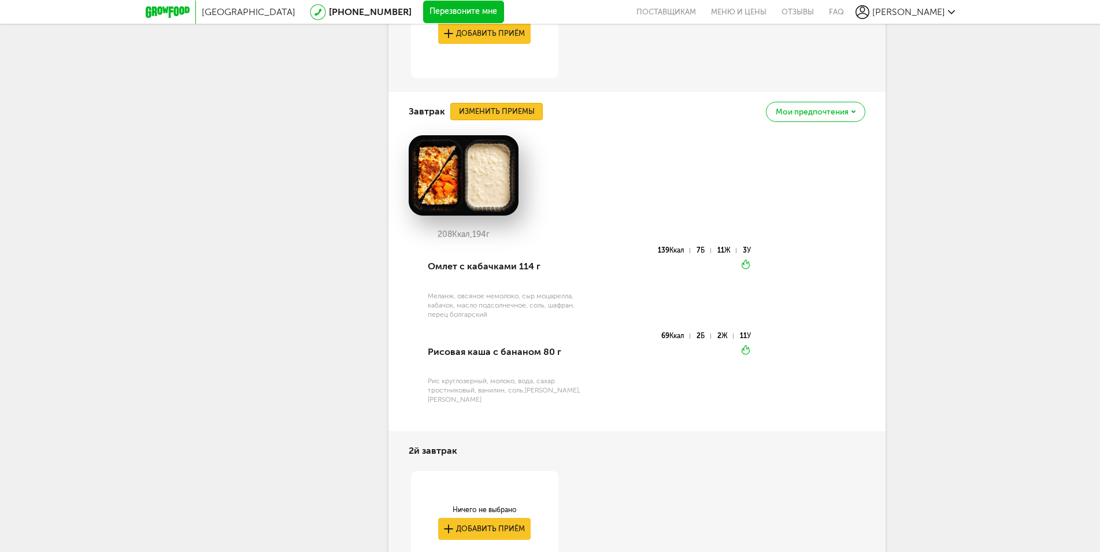
click at [518, 120] on button "Изменить приемы" at bounding box center [496, 111] width 92 height 17
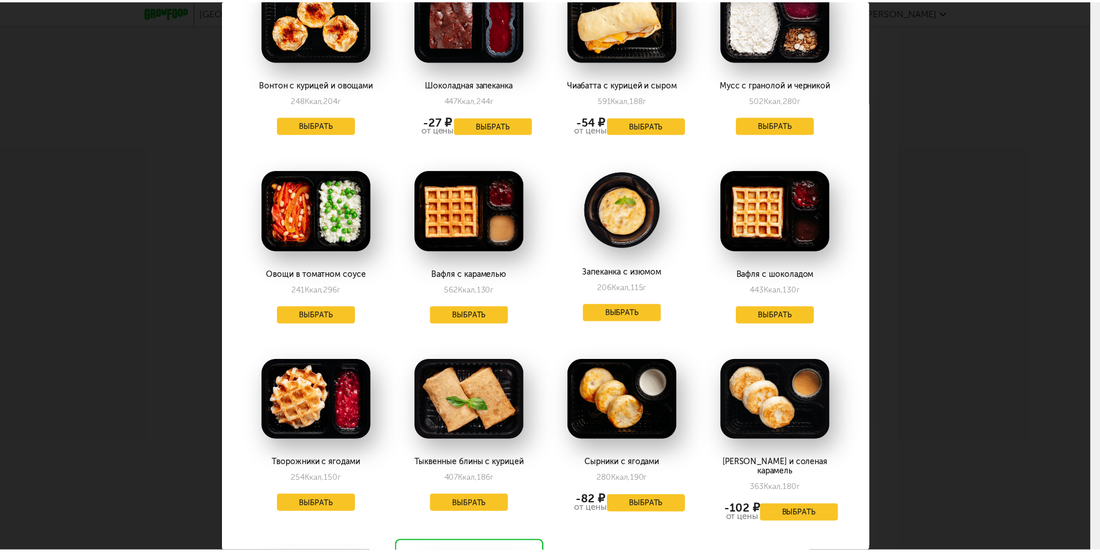
scroll to position [301, 0]
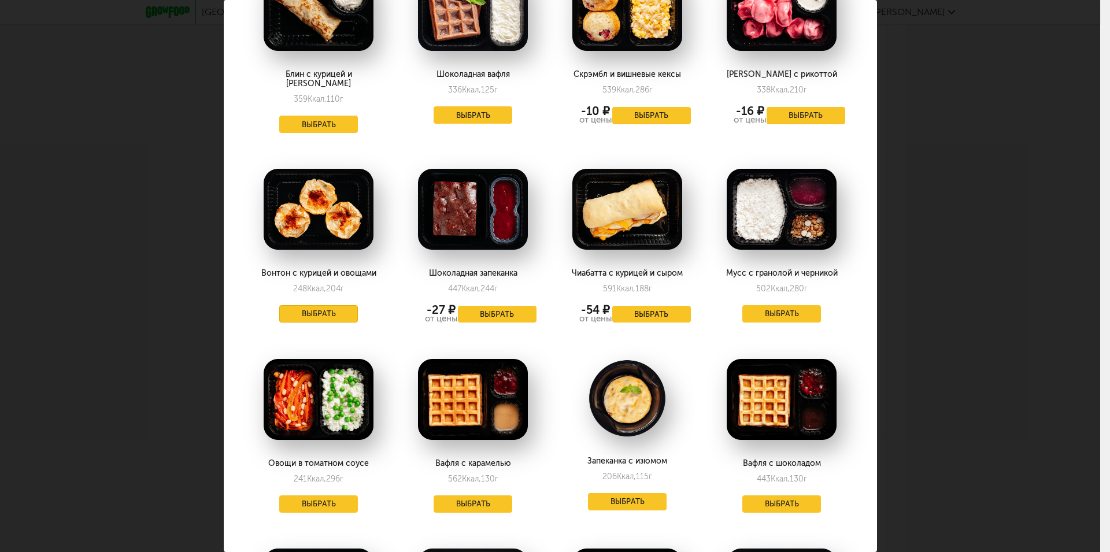
click at [305, 310] on button "Выбрать" at bounding box center [318, 313] width 79 height 17
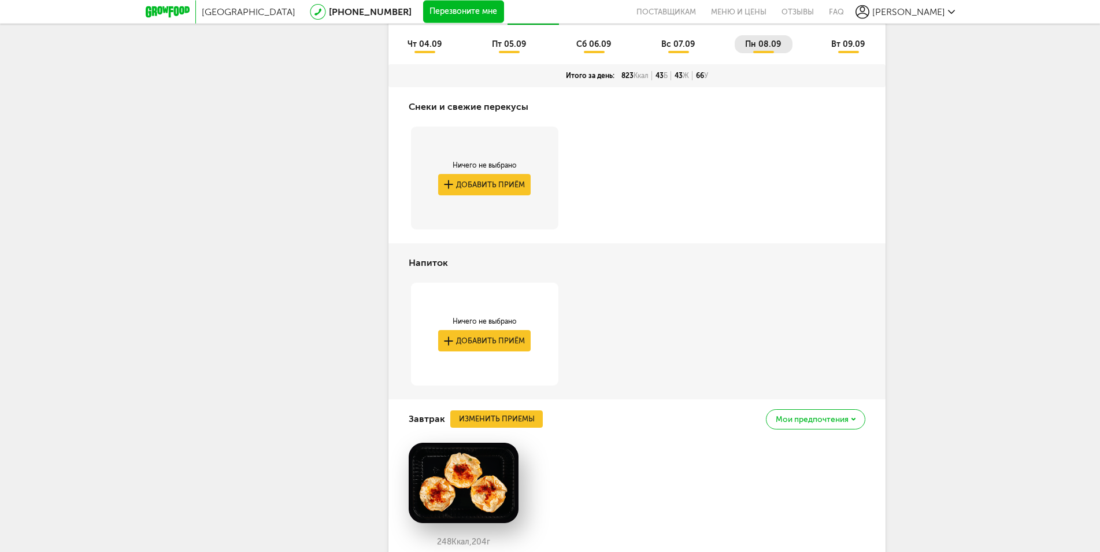
scroll to position [1029, 0]
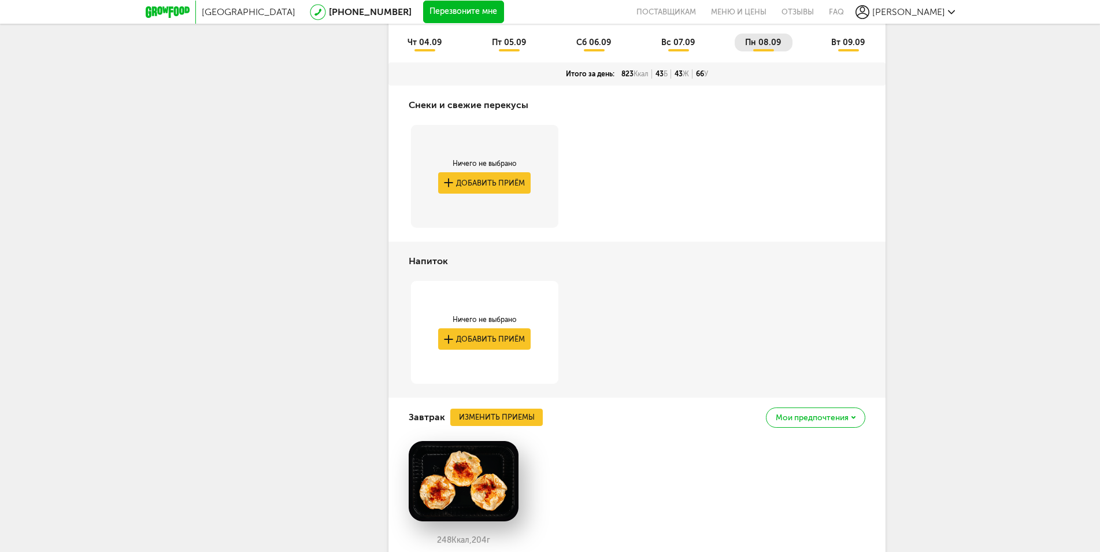
click at [682, 47] on span "вс 07.09" at bounding box center [678, 43] width 34 height 10
click at [602, 47] on span "сб 06.09" at bounding box center [593, 43] width 35 height 10
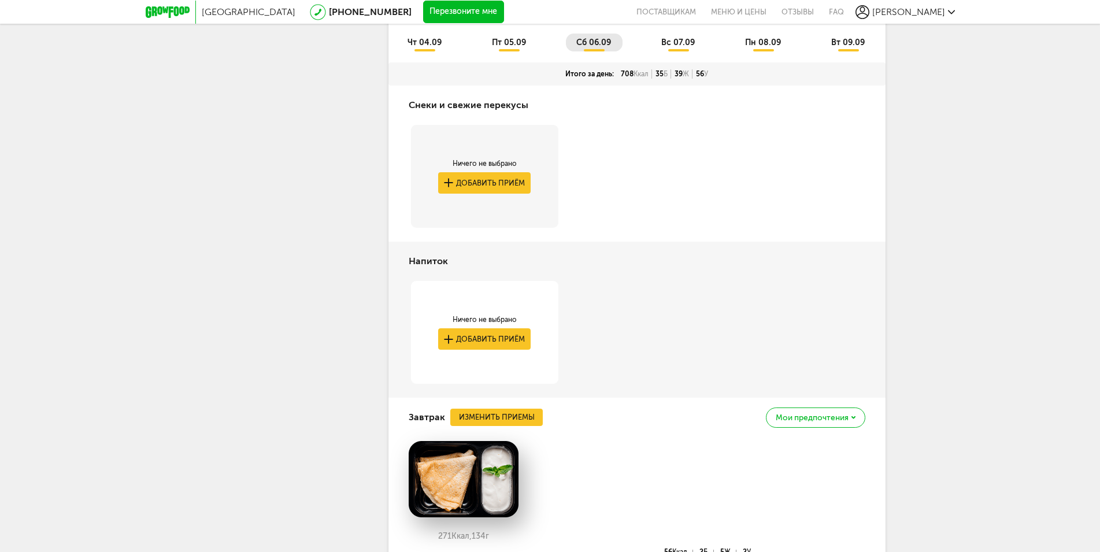
click at [525, 47] on span "пт 05.09" at bounding box center [509, 43] width 34 height 10
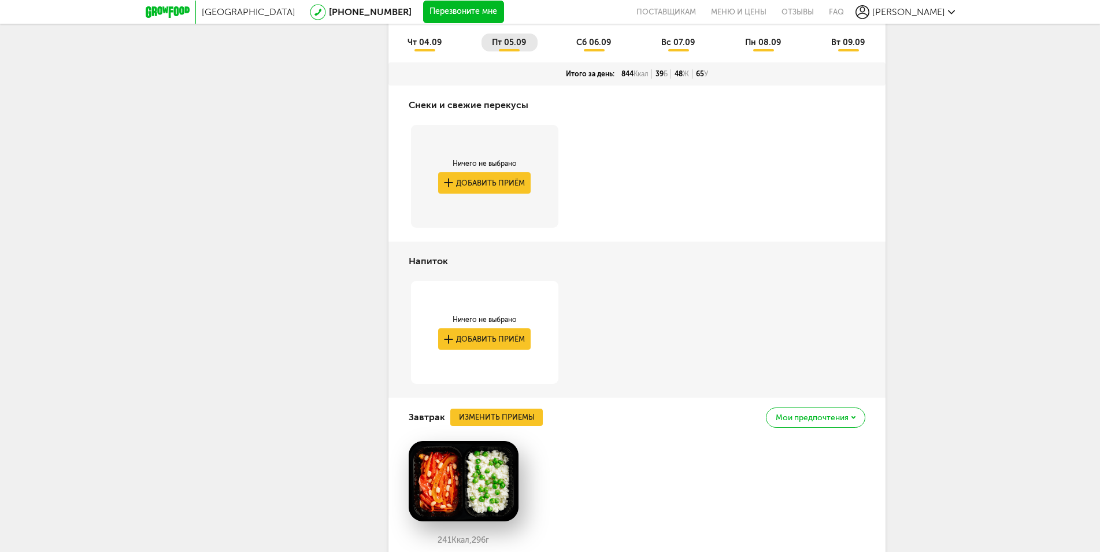
click at [438, 47] on span "чт 04.09" at bounding box center [425, 43] width 34 height 10
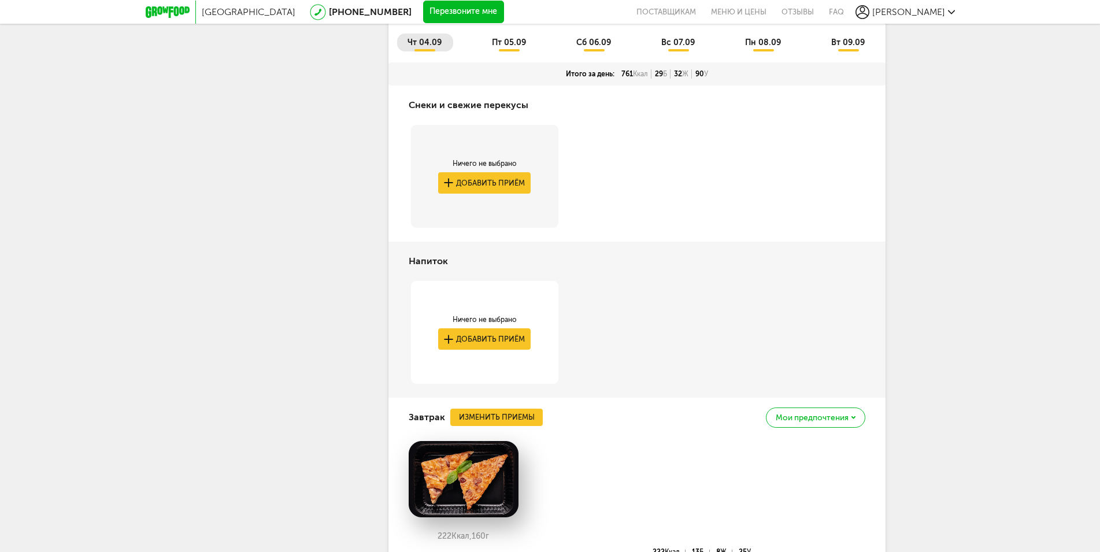
click at [847, 47] on span "вт 09.09" at bounding box center [848, 43] width 34 height 10
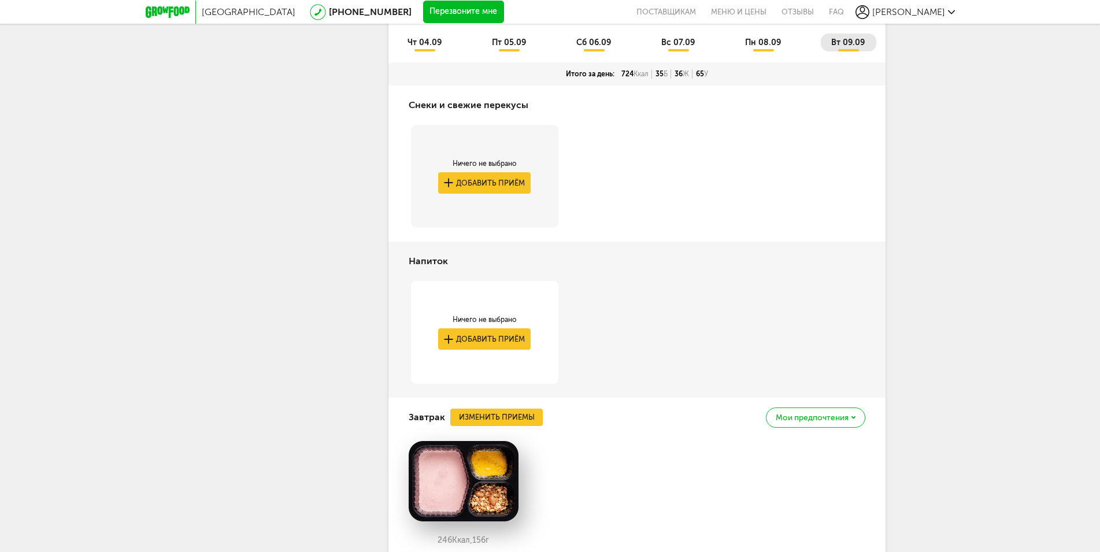
click at [776, 47] on span "пн 08.09" at bounding box center [763, 43] width 36 height 10
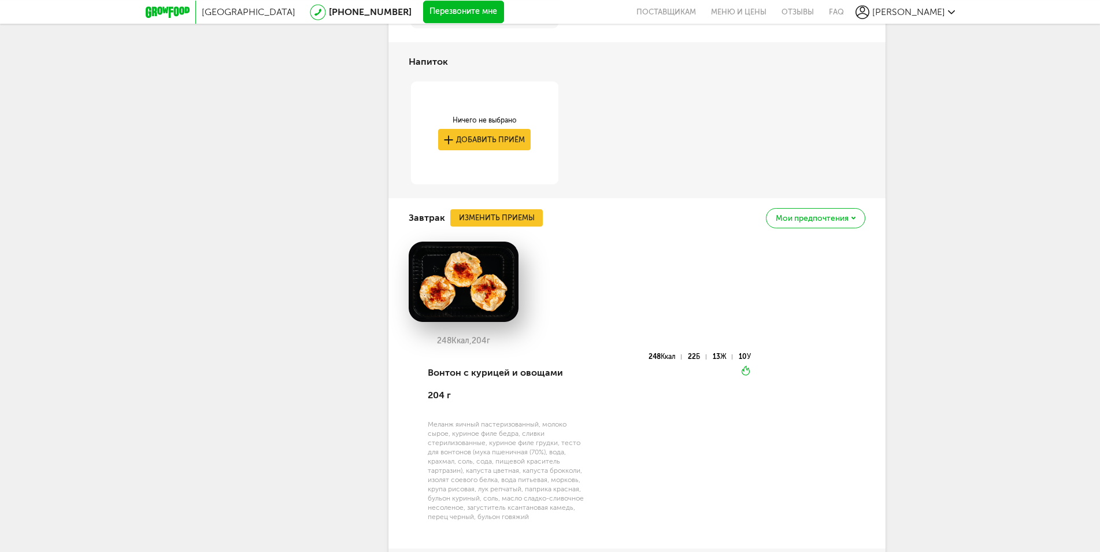
scroll to position [1088, 0]
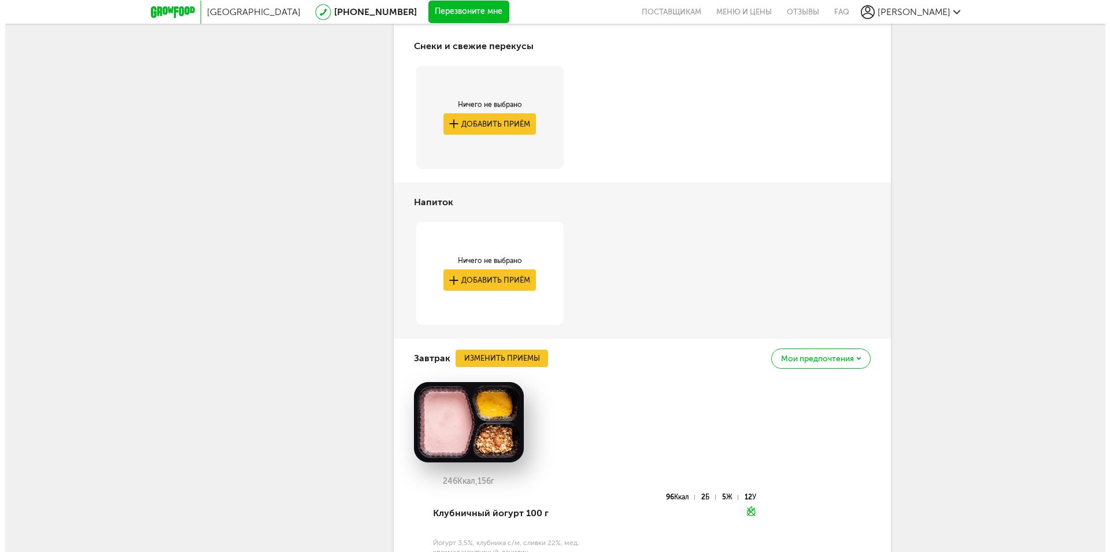
scroll to position [1324, 0]
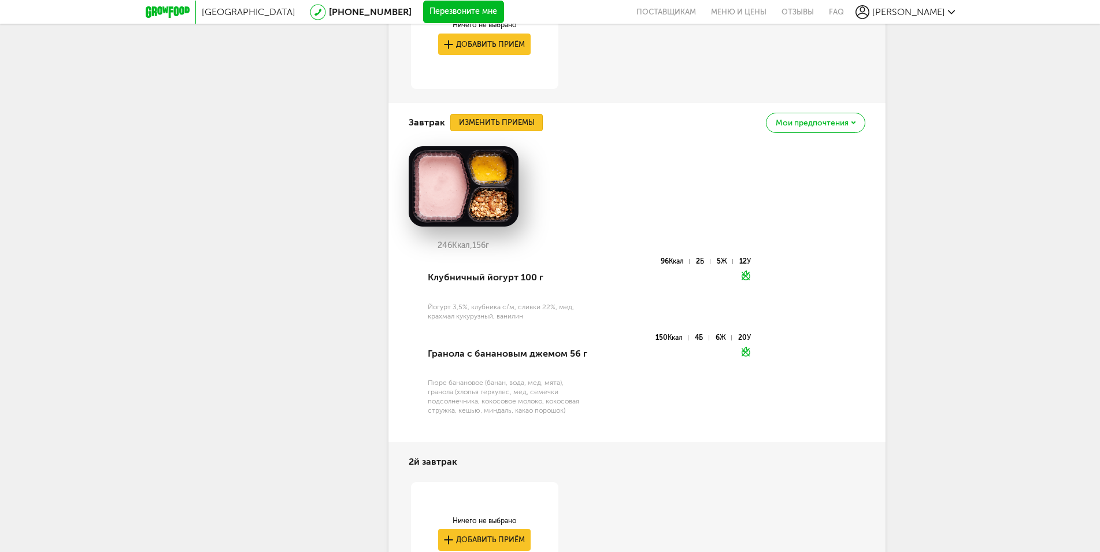
click at [518, 131] on button "Изменить приемы" at bounding box center [496, 122] width 92 height 17
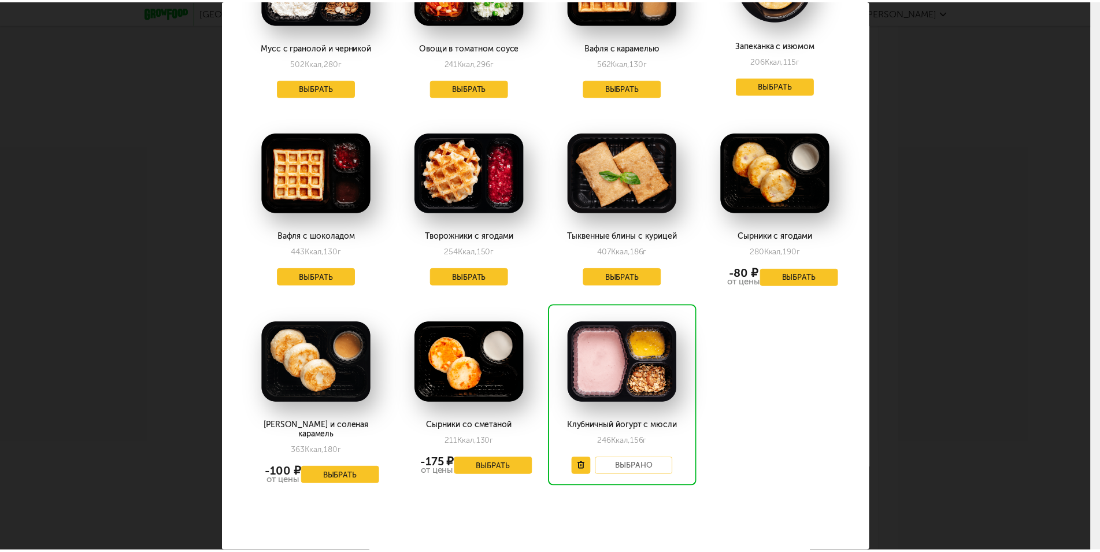
scroll to position [0, 0]
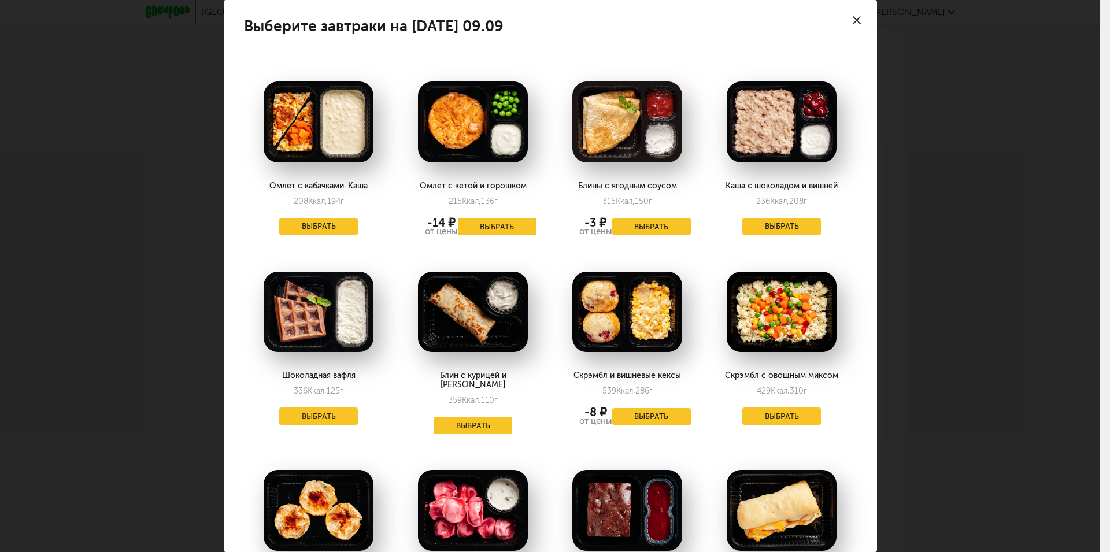
click at [492, 229] on button "Выбрать" at bounding box center [497, 226] width 79 height 17
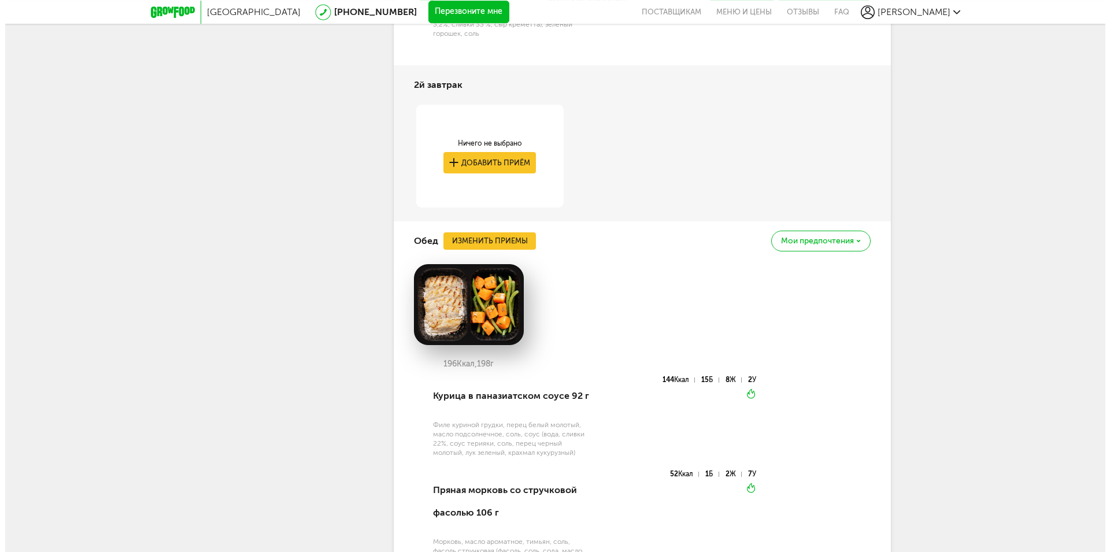
scroll to position [1854, 0]
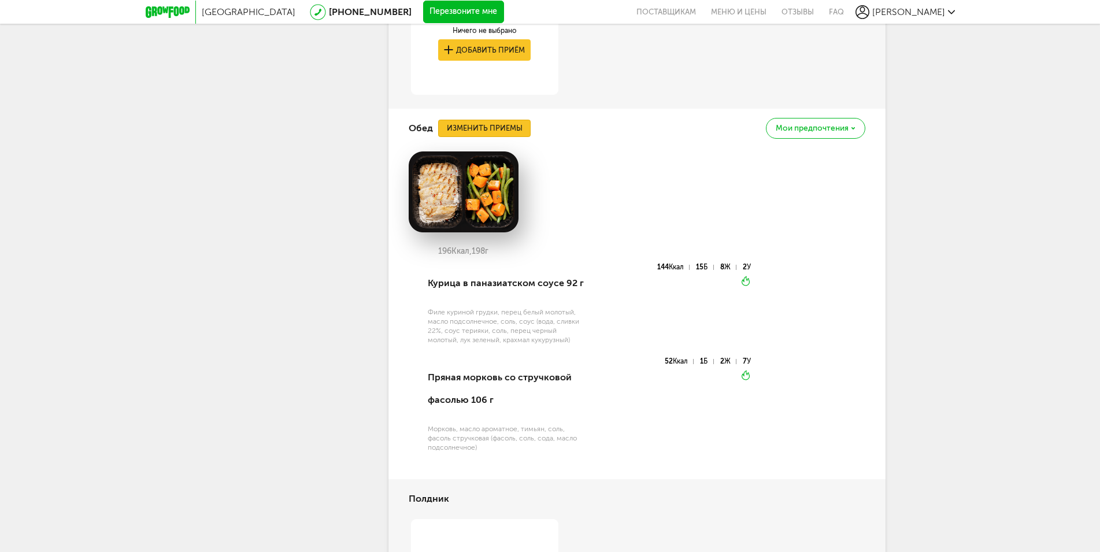
click at [491, 137] on button "Изменить приемы" at bounding box center [484, 128] width 92 height 17
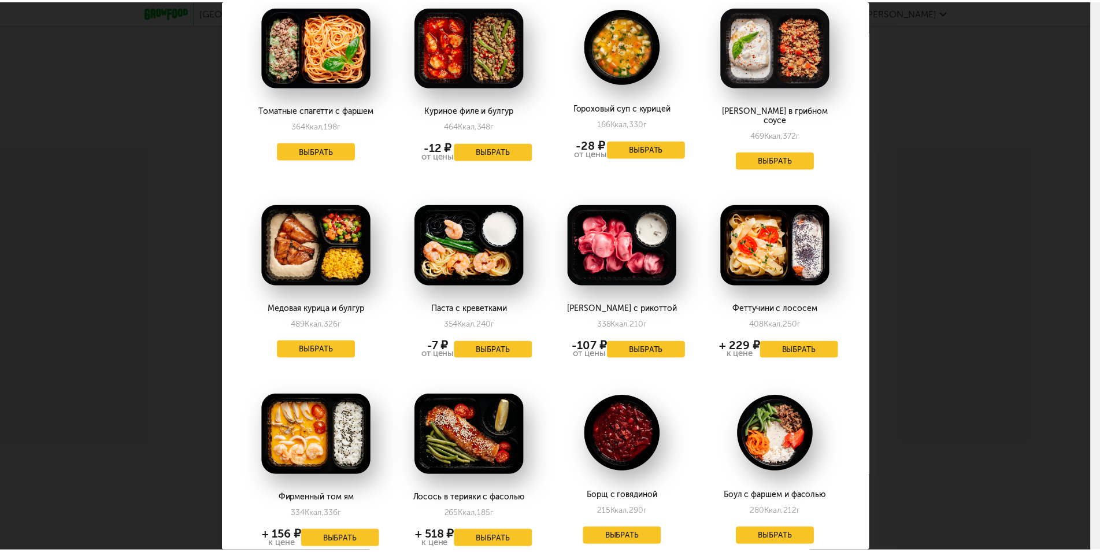
scroll to position [0, 0]
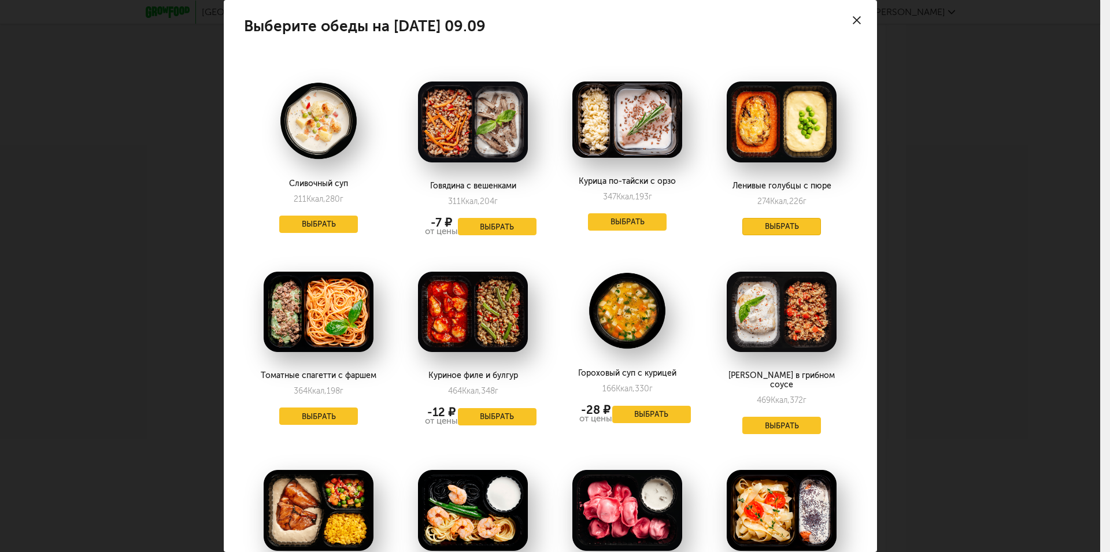
click at [781, 228] on button "Выбрать" at bounding box center [781, 226] width 79 height 17
